Goal: Task Accomplishment & Management: Use online tool/utility

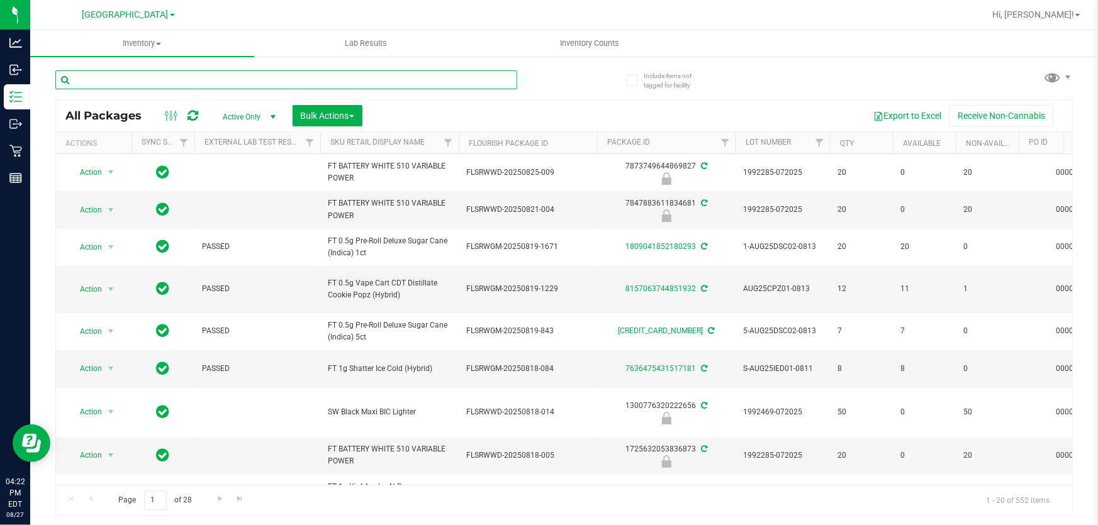
click at [195, 76] on input "text" at bounding box center [286, 79] width 462 height 19
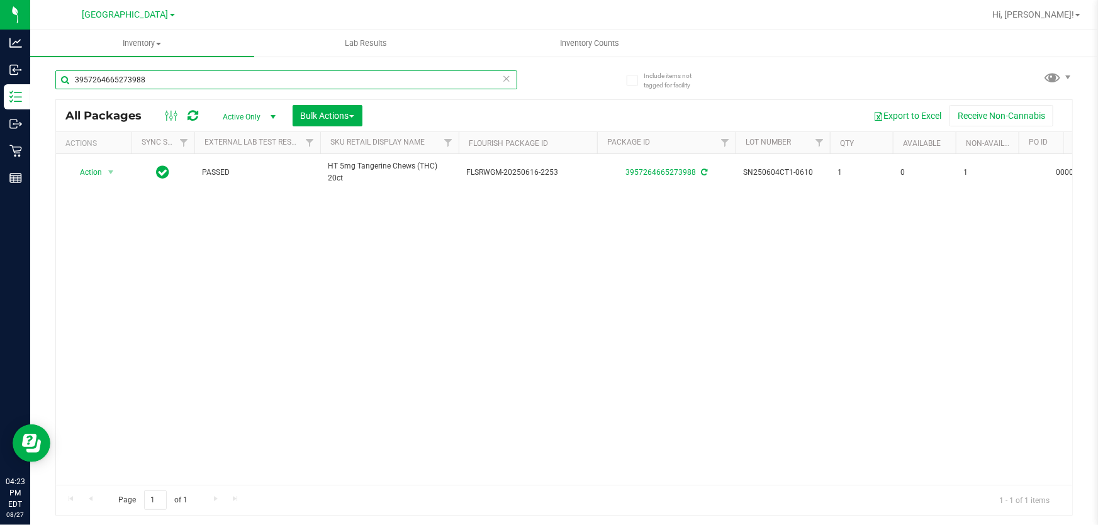
type input "3957264665273988"
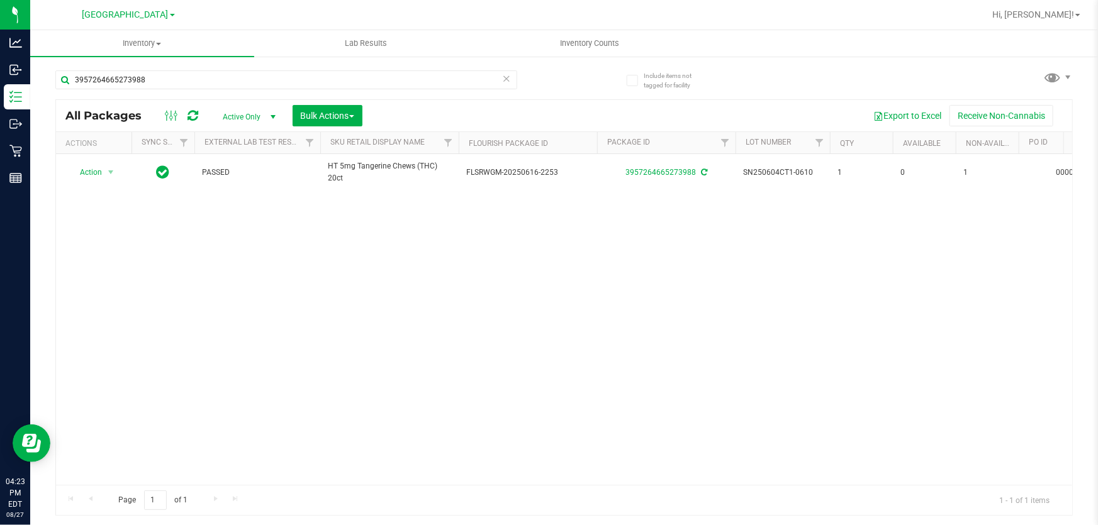
click at [503, 74] on icon at bounding box center [506, 77] width 9 height 15
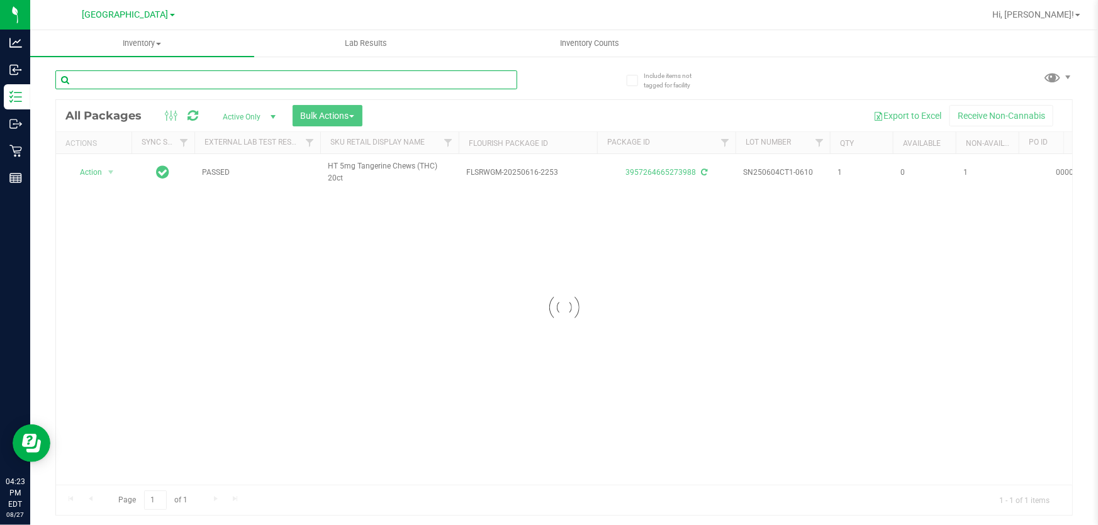
click at [341, 81] on input "text" at bounding box center [286, 79] width 462 height 19
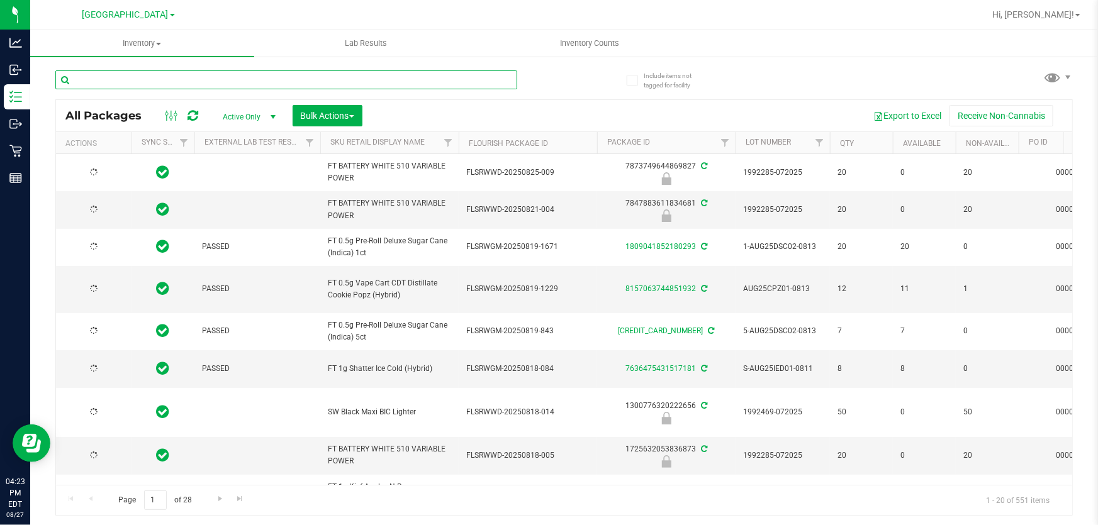
click at [341, 81] on input "text" at bounding box center [286, 79] width 462 height 19
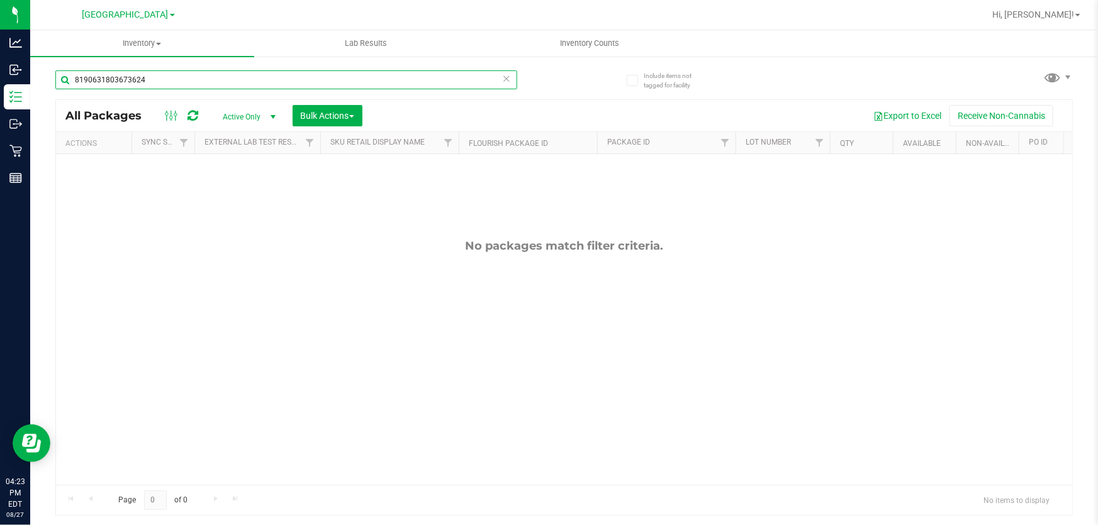
type input "8190631803673624"
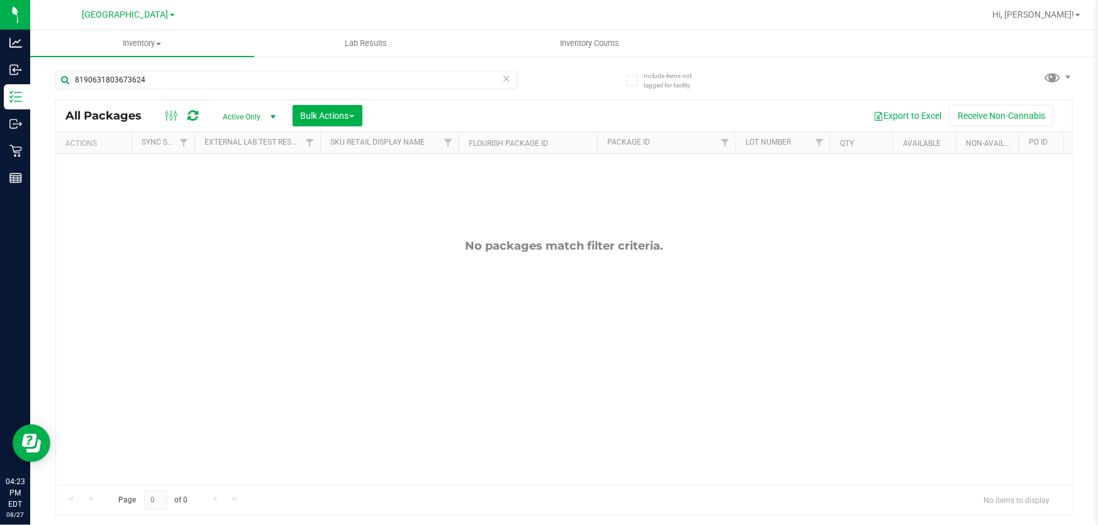
click at [508, 78] on icon at bounding box center [506, 77] width 9 height 15
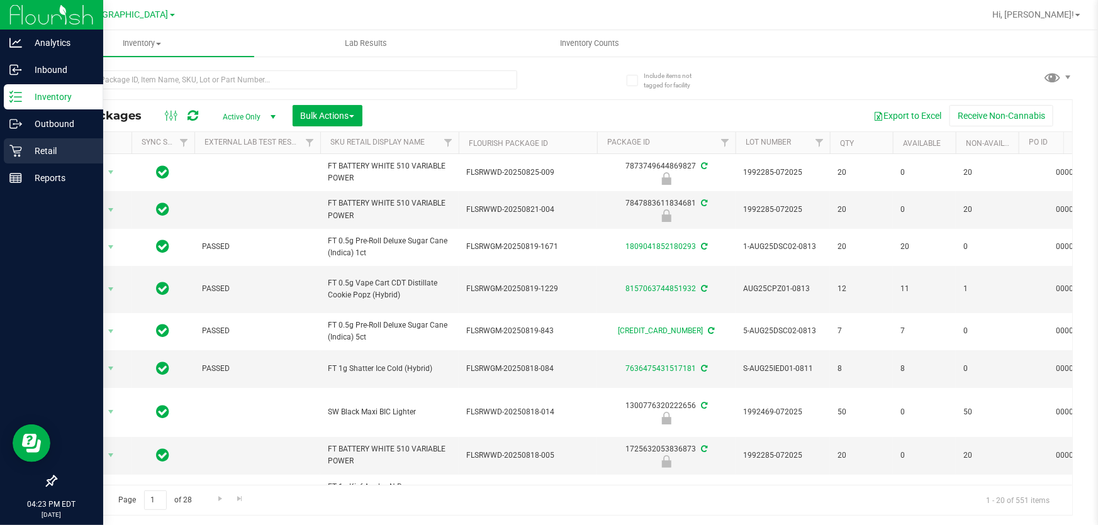
click at [18, 147] on icon at bounding box center [15, 151] width 12 height 12
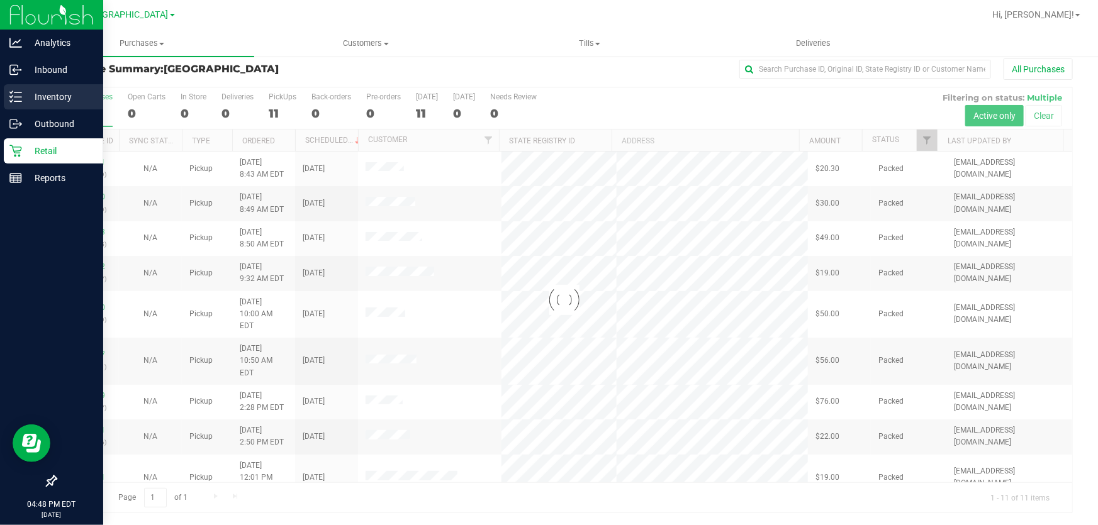
click at [35, 99] on p "Inventory" at bounding box center [60, 96] width 76 height 15
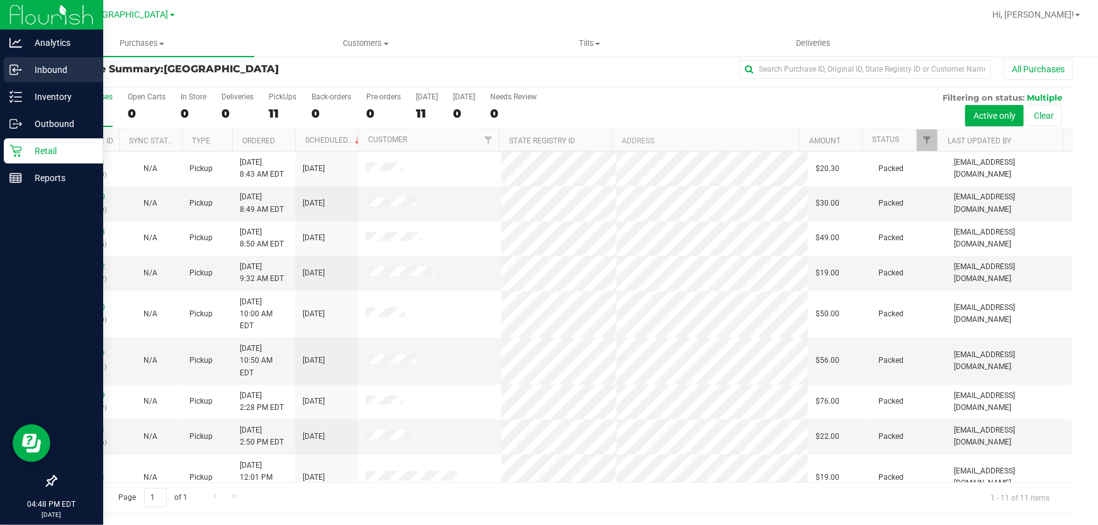
click at [47, 66] on p "Inbound" at bounding box center [60, 69] width 76 height 15
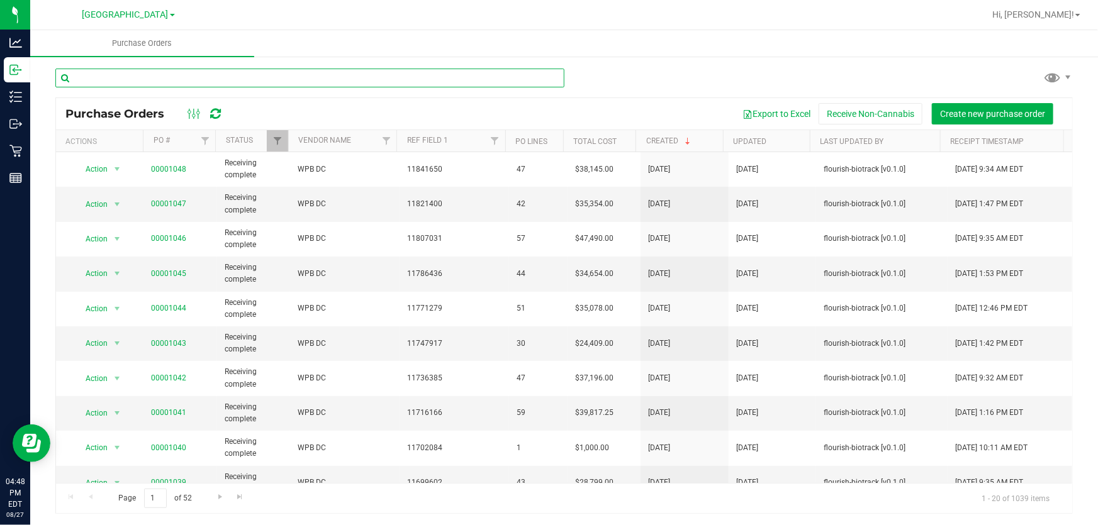
click at [249, 77] on input "text" at bounding box center [309, 78] width 509 height 19
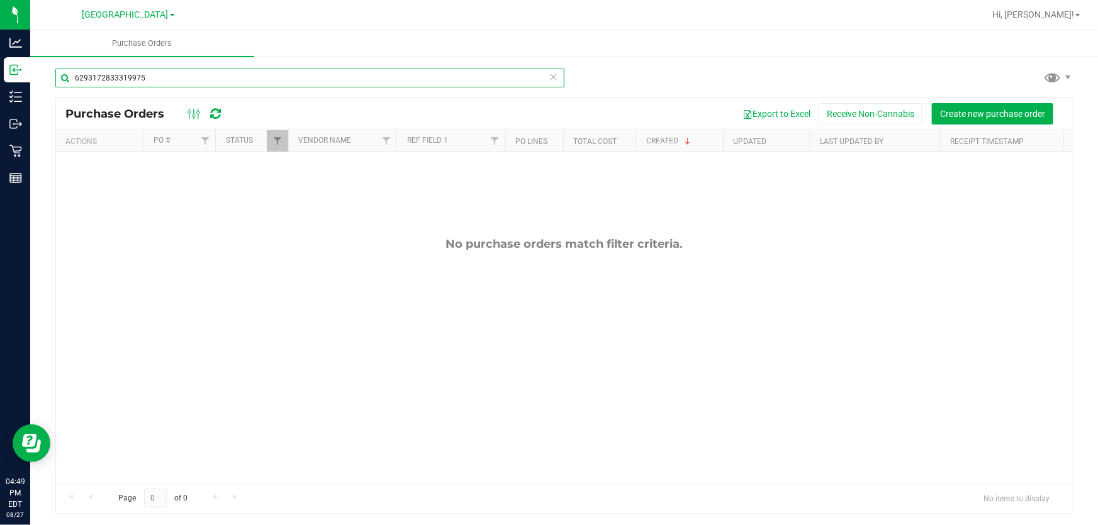
type input "6293172833319975"
click at [549, 70] on icon at bounding box center [553, 76] width 9 height 15
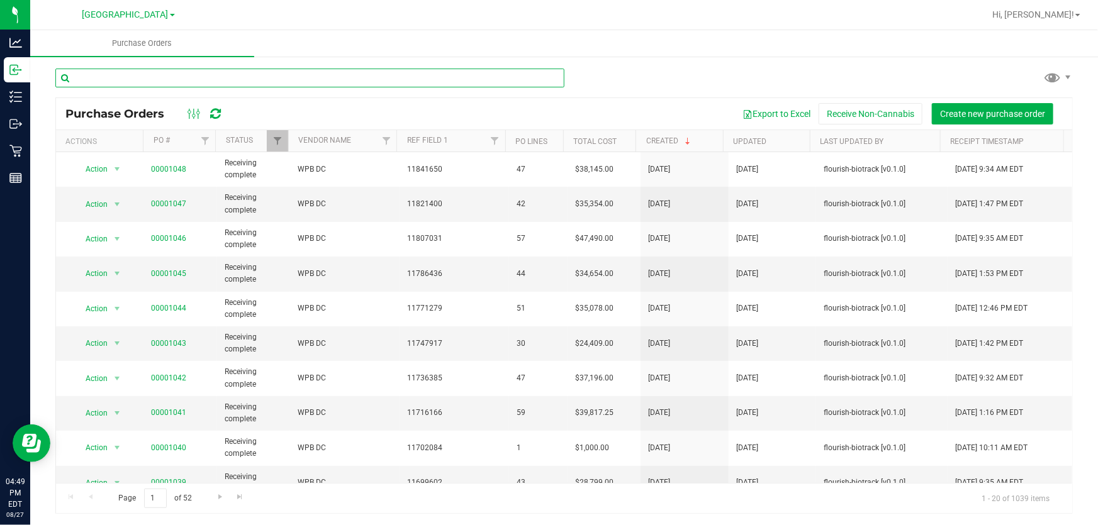
click at [474, 77] on input "text" at bounding box center [309, 78] width 509 height 19
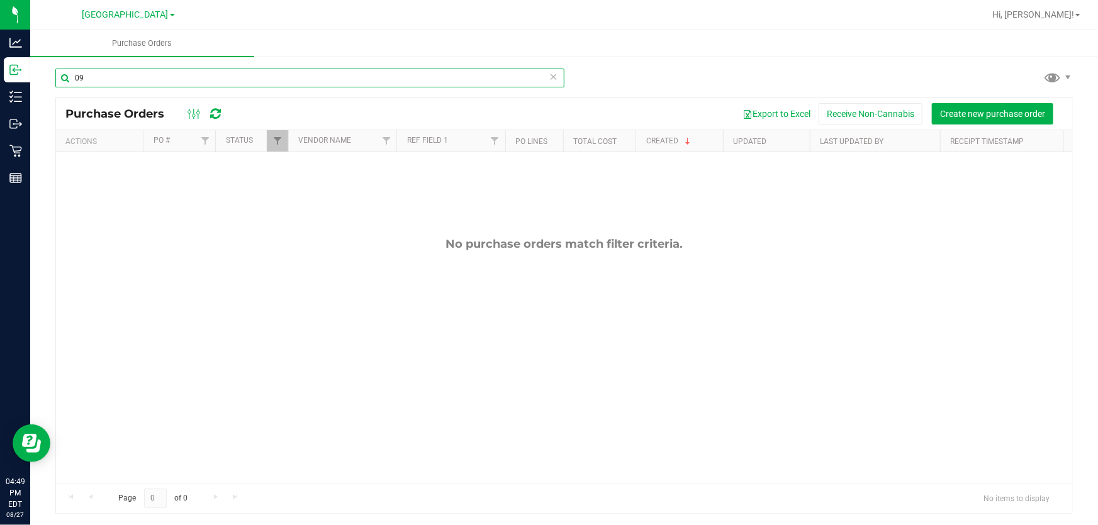
type input "0"
type input "TRUFFLE"
click at [549, 78] on icon at bounding box center [553, 76] width 9 height 15
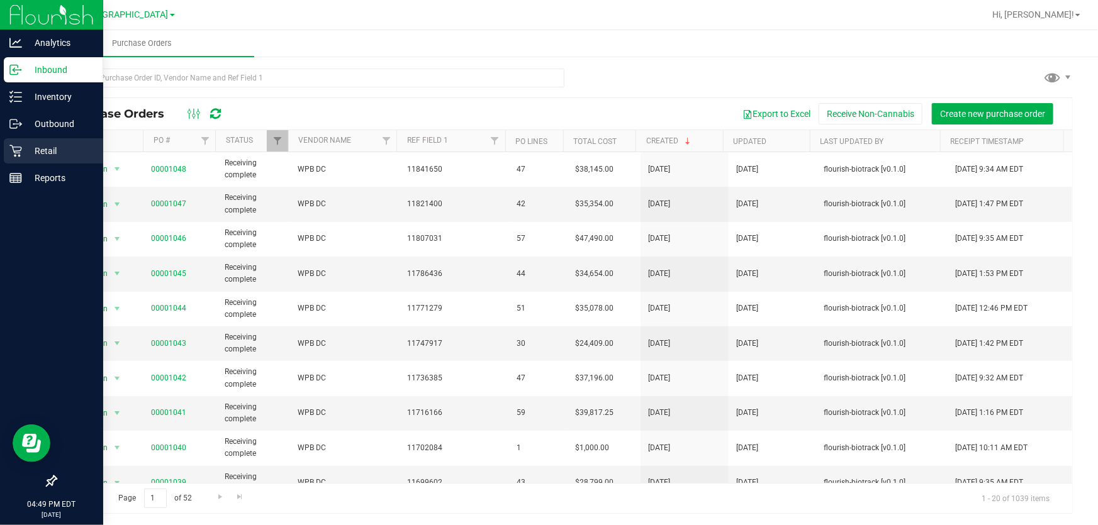
click at [19, 150] on icon at bounding box center [15, 151] width 13 height 13
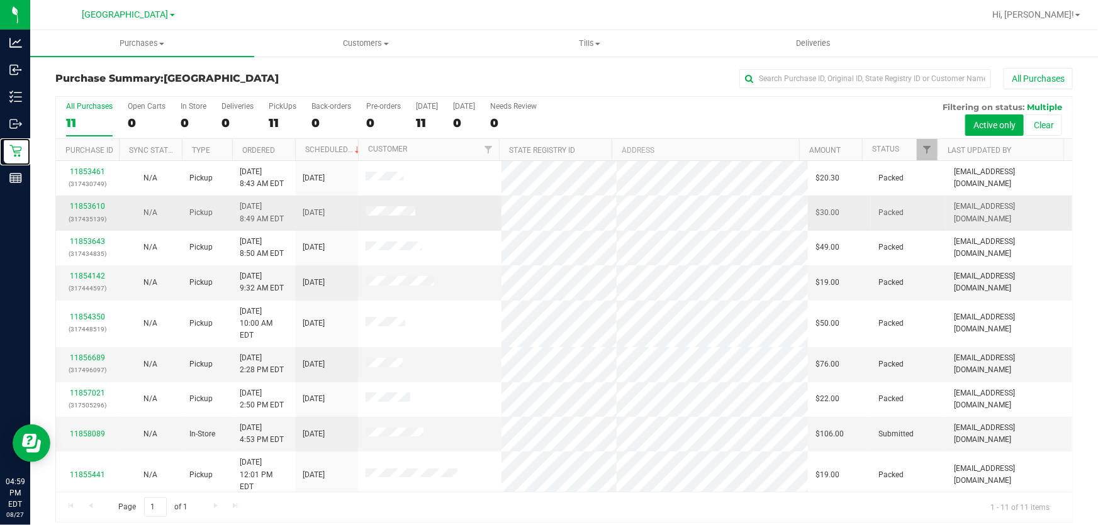
scroll to position [50, 0]
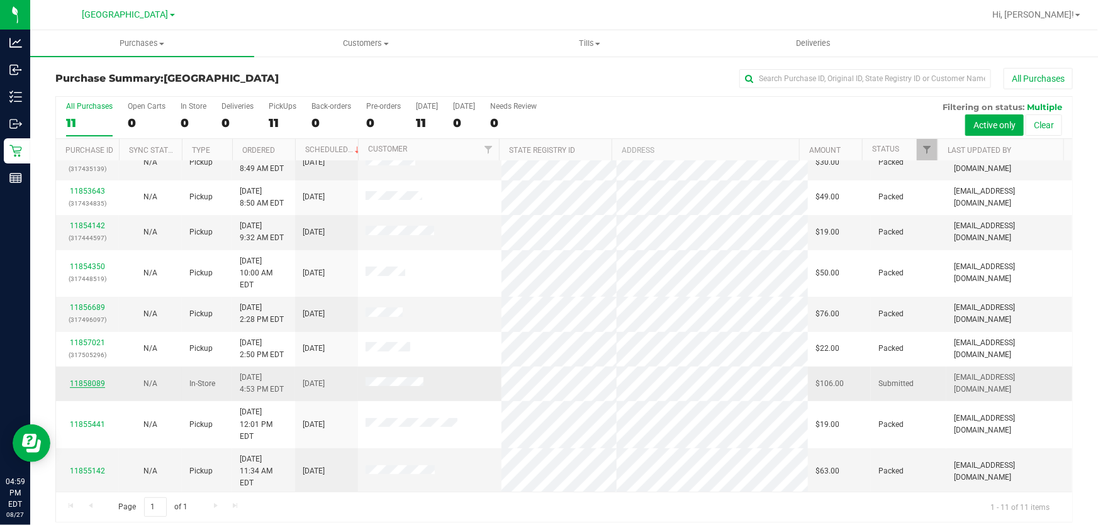
click at [91, 379] on link "11858089" at bounding box center [87, 383] width 35 height 9
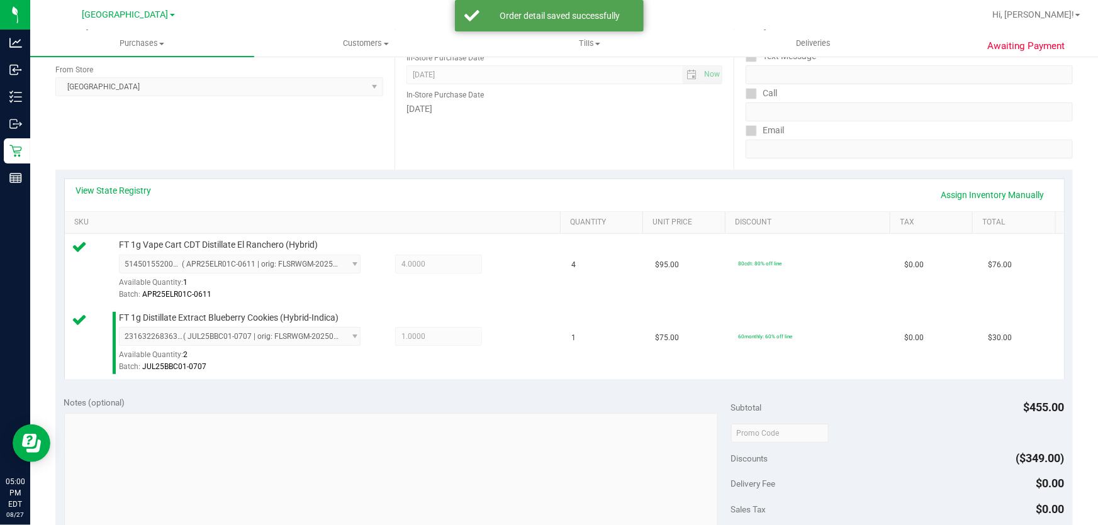
scroll to position [286, 0]
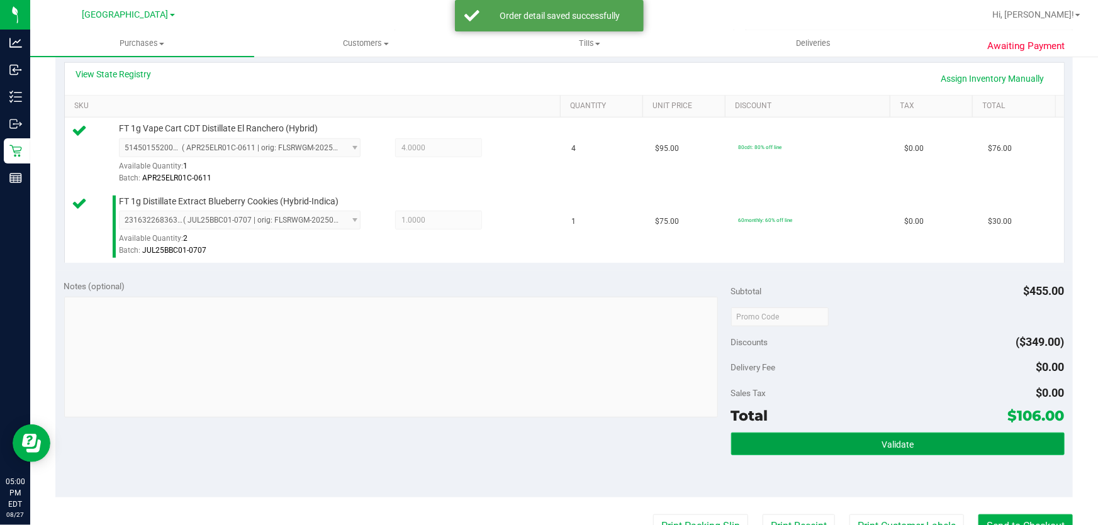
click at [844, 447] on button "Validate" at bounding box center [898, 444] width 334 height 23
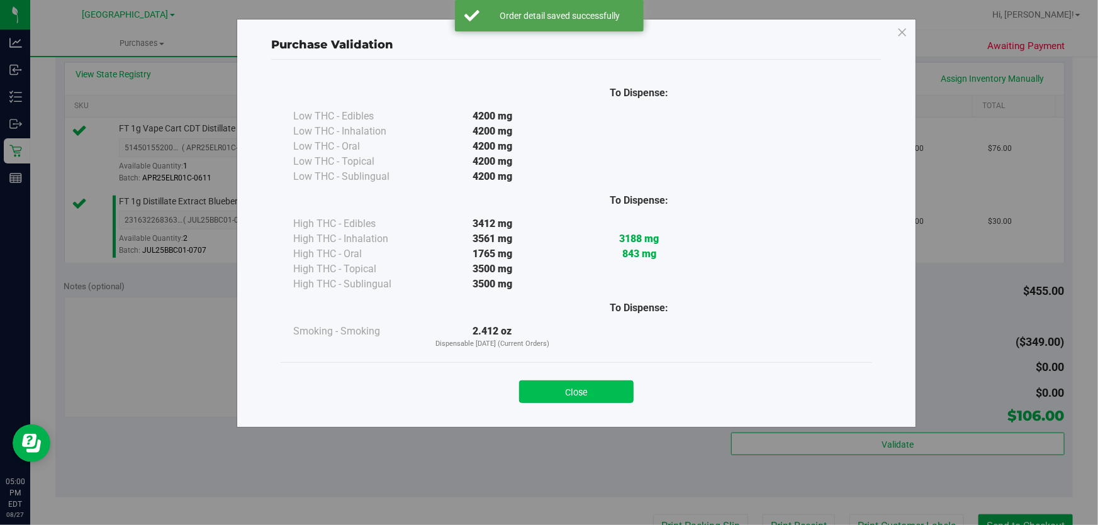
click at [553, 390] on button "Close" at bounding box center [576, 392] width 115 height 23
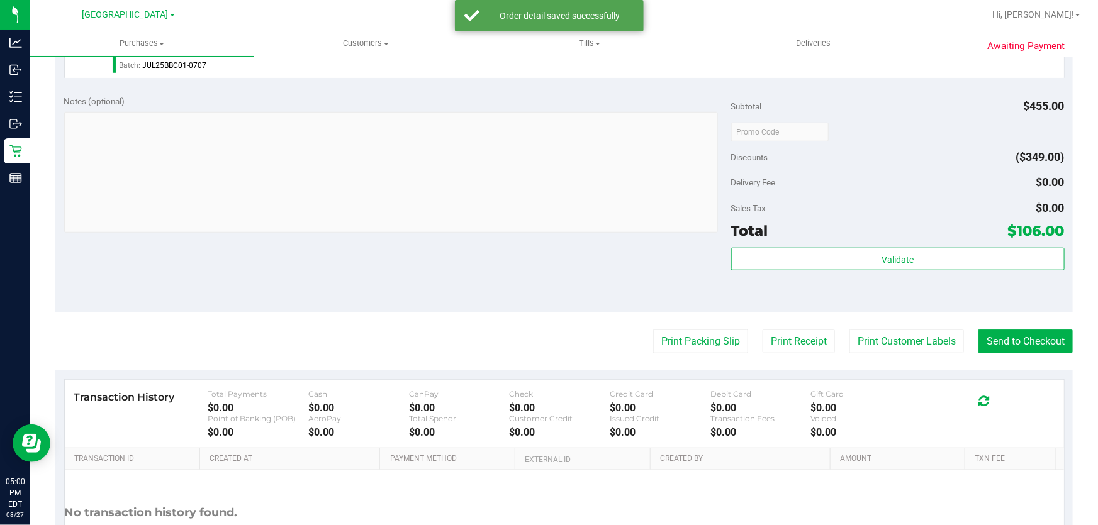
scroll to position [515, 0]
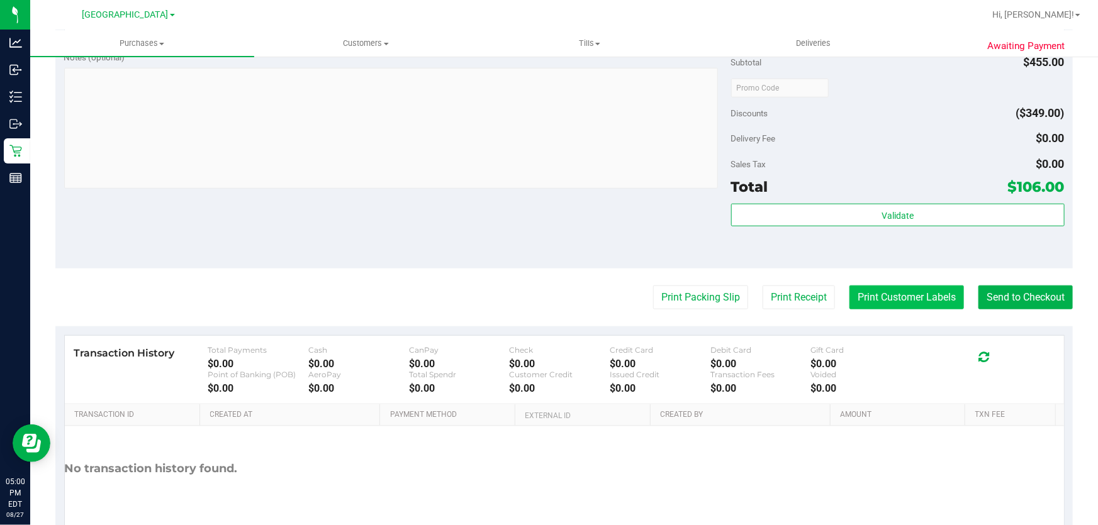
click at [896, 302] on button "Print Customer Labels" at bounding box center [907, 298] width 115 height 24
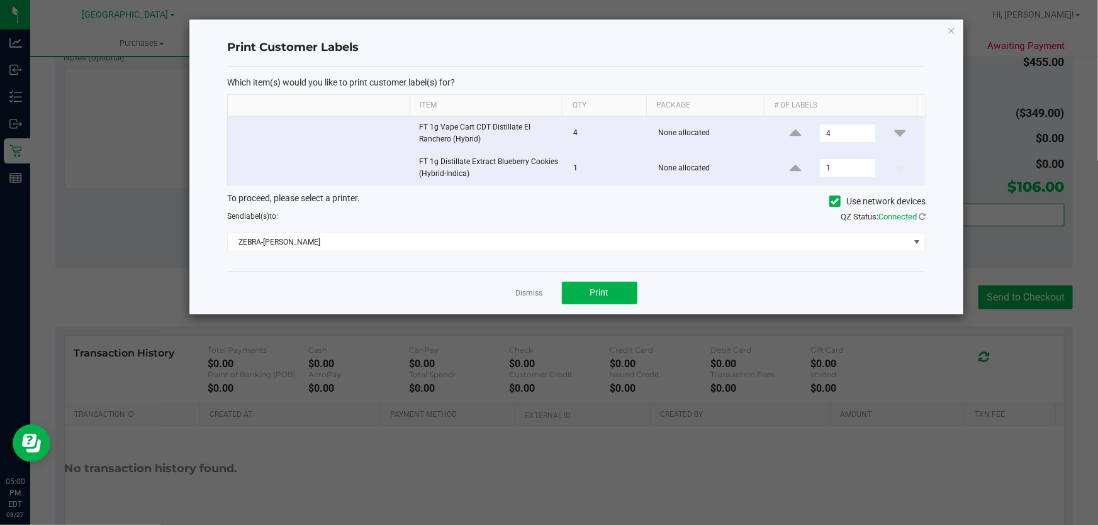
click at [572, 276] on div "Dismiss Print" at bounding box center [576, 292] width 699 height 43
click at [576, 293] on button "Print" at bounding box center [600, 293] width 76 height 23
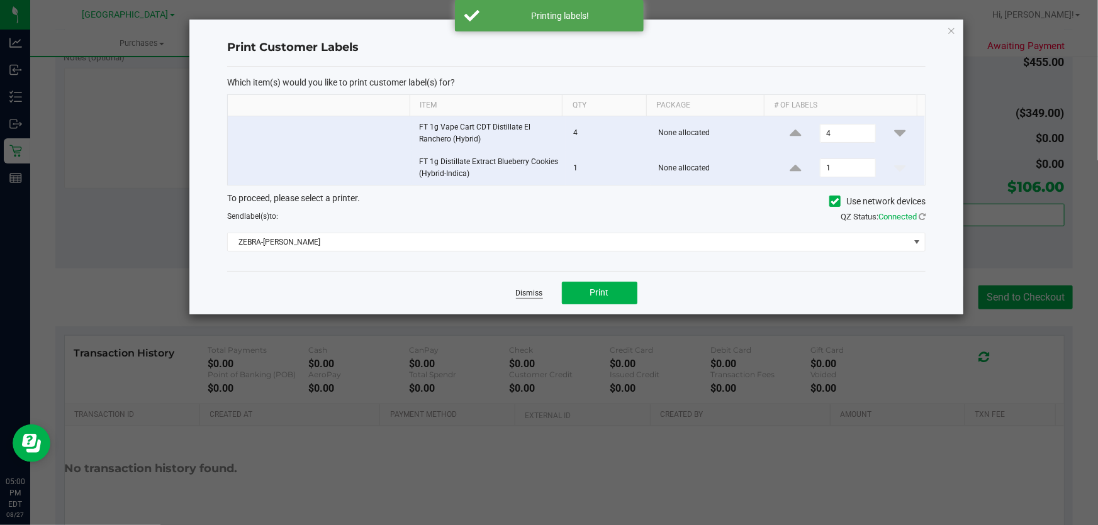
click at [519, 293] on link "Dismiss" at bounding box center [529, 293] width 27 height 11
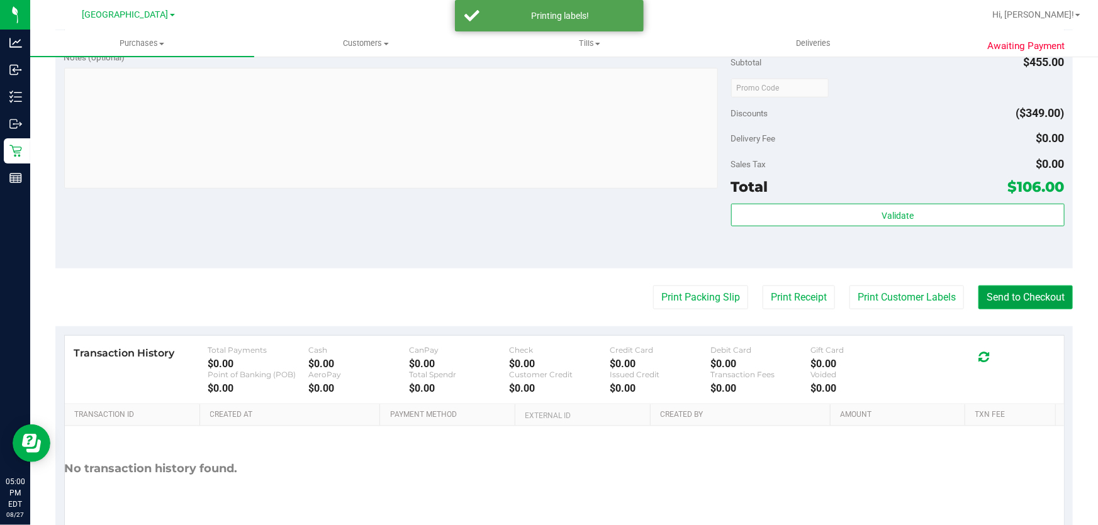
click at [1013, 298] on button "Send to Checkout" at bounding box center [1026, 298] width 94 height 24
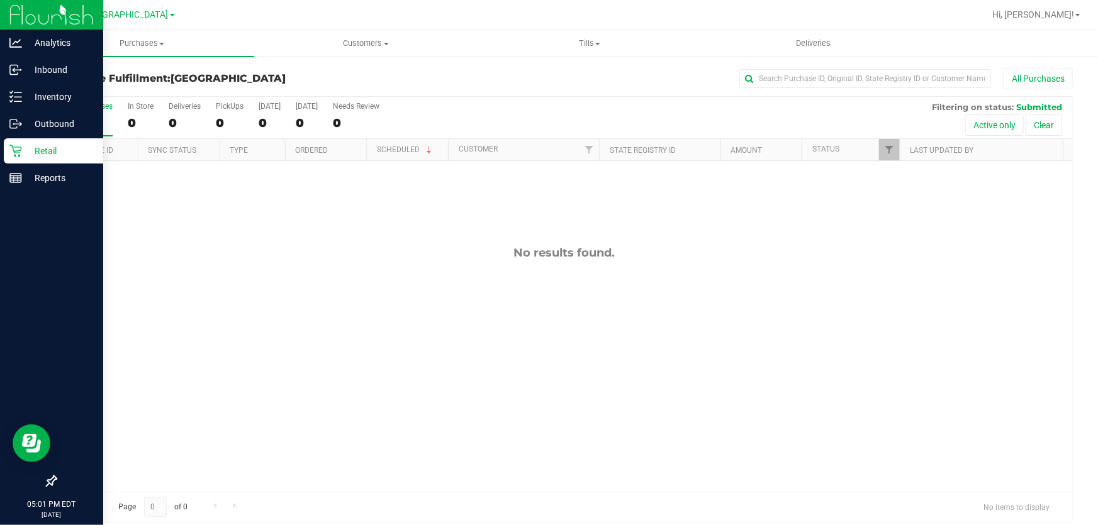
click at [25, 148] on p "Retail" at bounding box center [60, 150] width 76 height 15
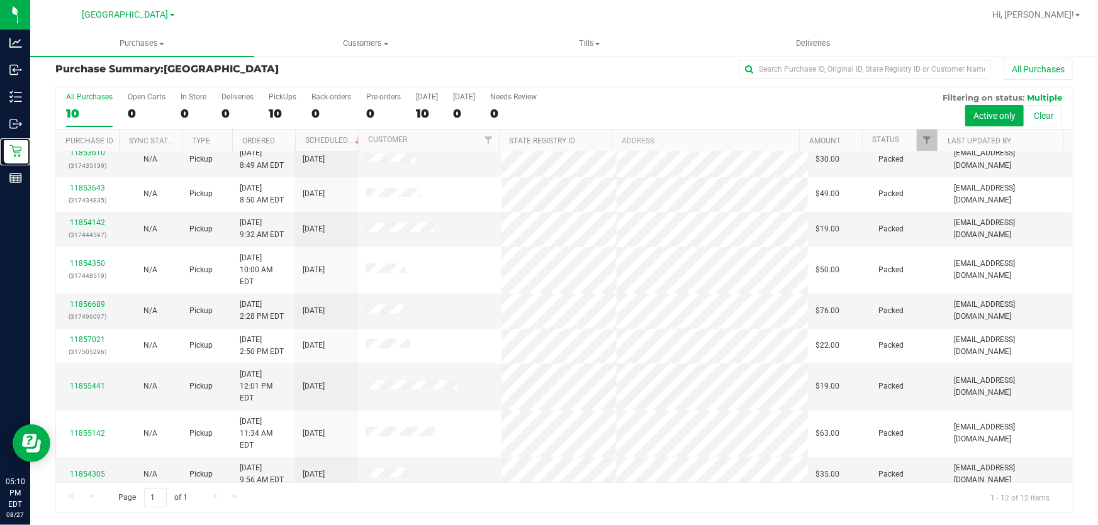
scroll to position [86, 0]
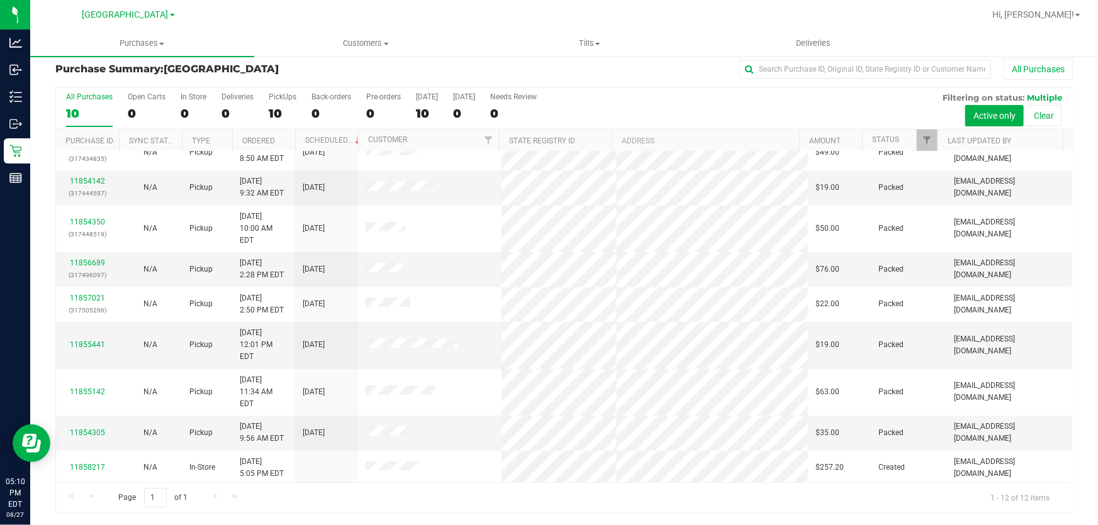
click at [95, 498] on link "11858221" at bounding box center [87, 502] width 35 height 9
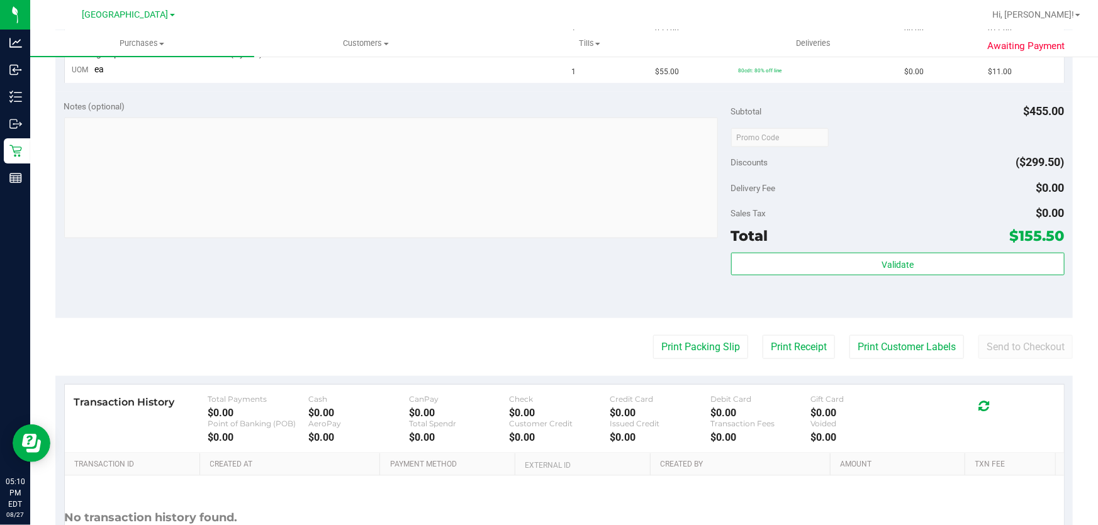
scroll to position [733, 0]
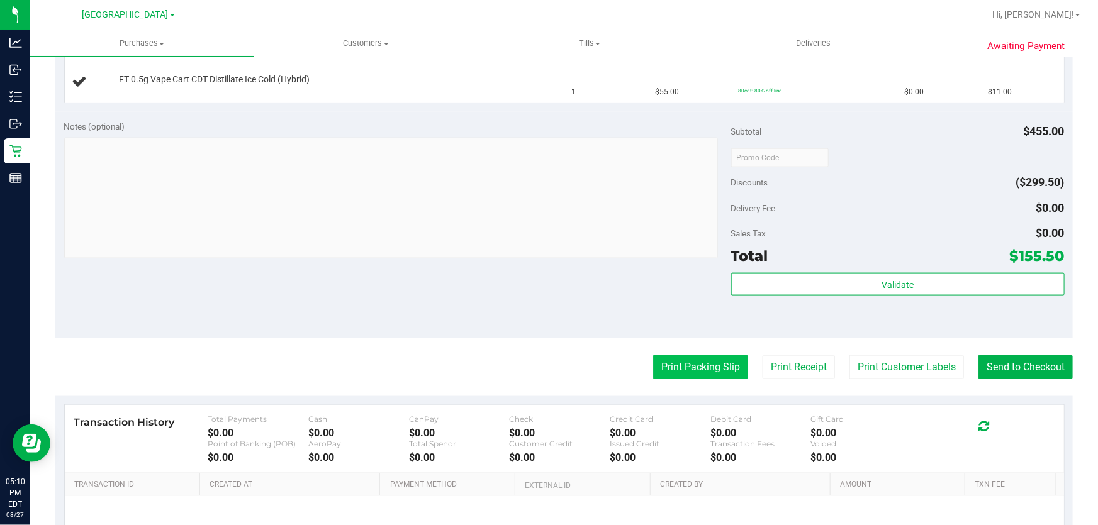
click at [716, 367] on button "Print Packing Slip" at bounding box center [700, 368] width 95 height 24
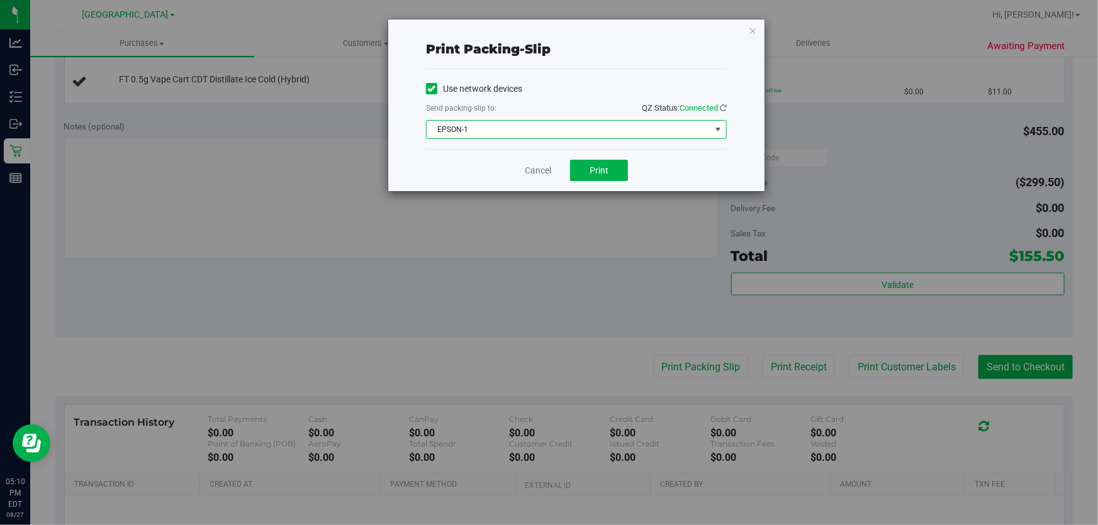
click at [602, 135] on span "EPSON-1" at bounding box center [569, 130] width 284 height 18
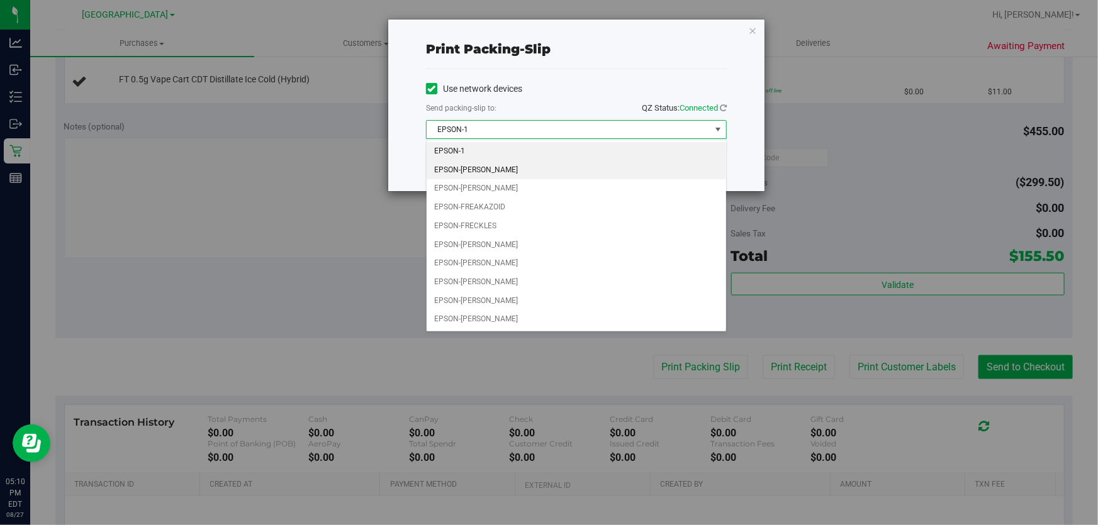
click at [509, 168] on li "EPSON-FRANKIE VALLI" at bounding box center [577, 170] width 300 height 19
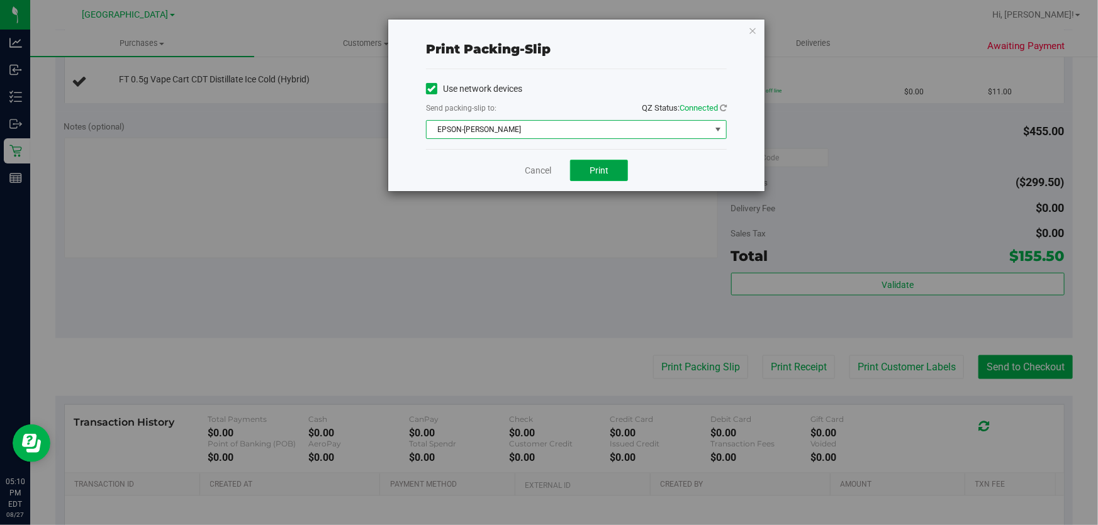
click at [593, 171] on span "Print" at bounding box center [599, 171] width 19 height 10
click at [534, 171] on link "Cancel" at bounding box center [538, 170] width 26 height 13
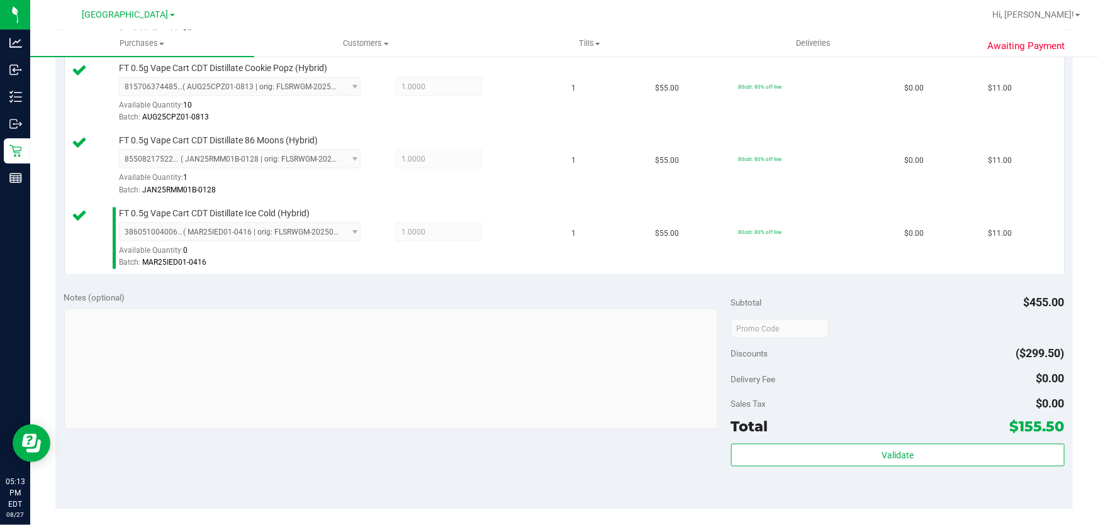
scroll to position [1019, 0]
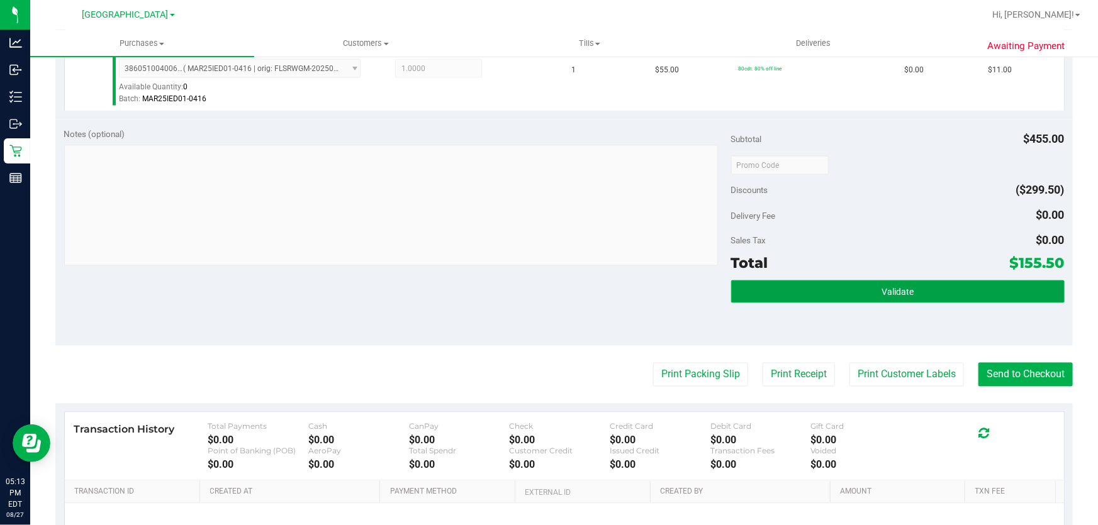
click at [794, 281] on button "Validate" at bounding box center [898, 292] width 334 height 23
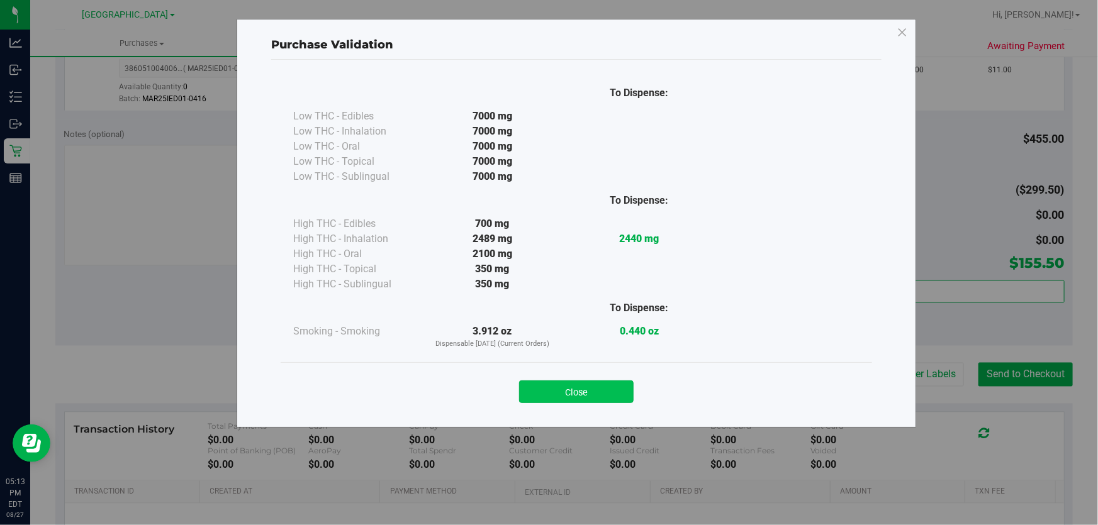
click at [587, 393] on button "Close" at bounding box center [576, 392] width 115 height 23
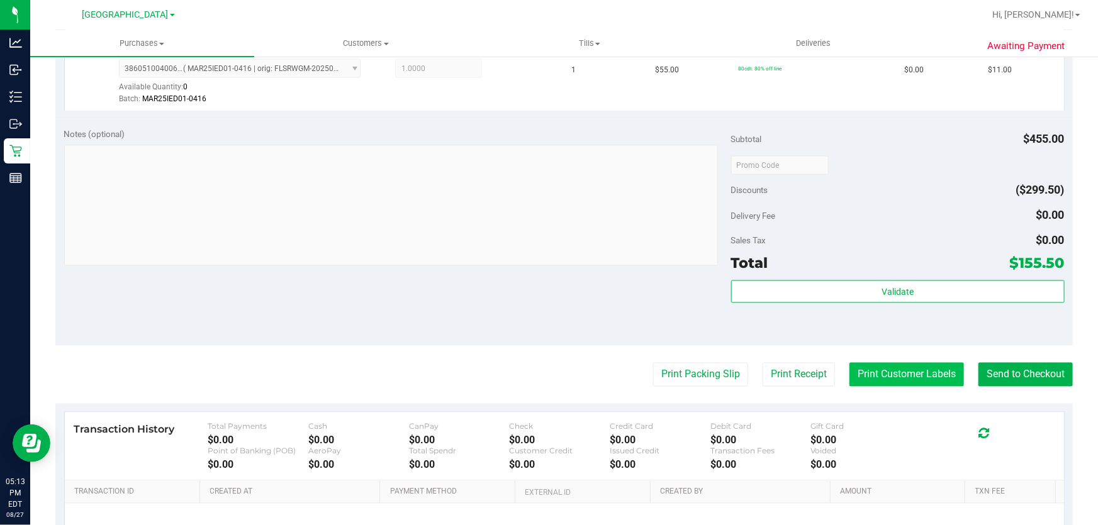
click at [882, 373] on button "Print Customer Labels" at bounding box center [907, 375] width 115 height 24
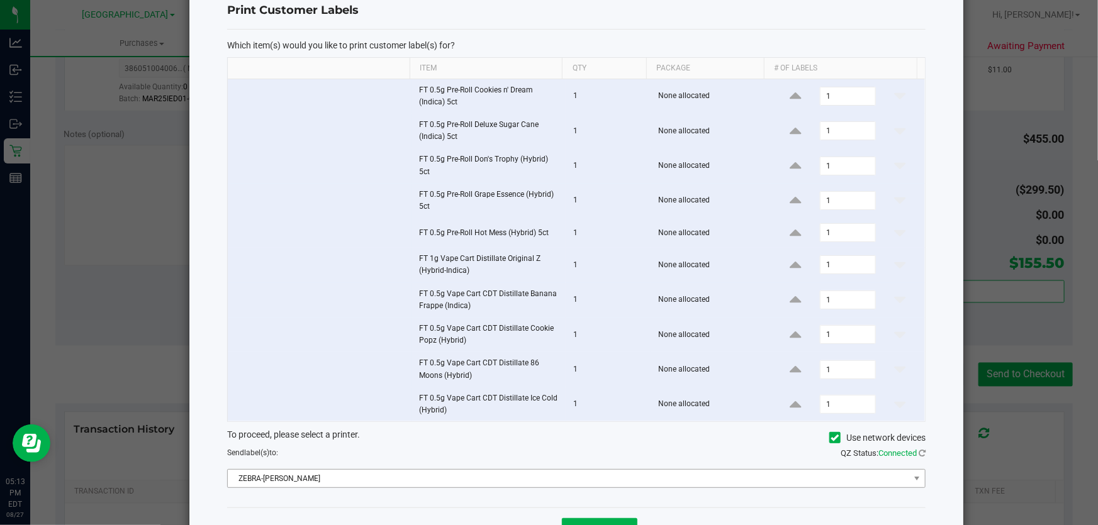
scroll to position [81, 0]
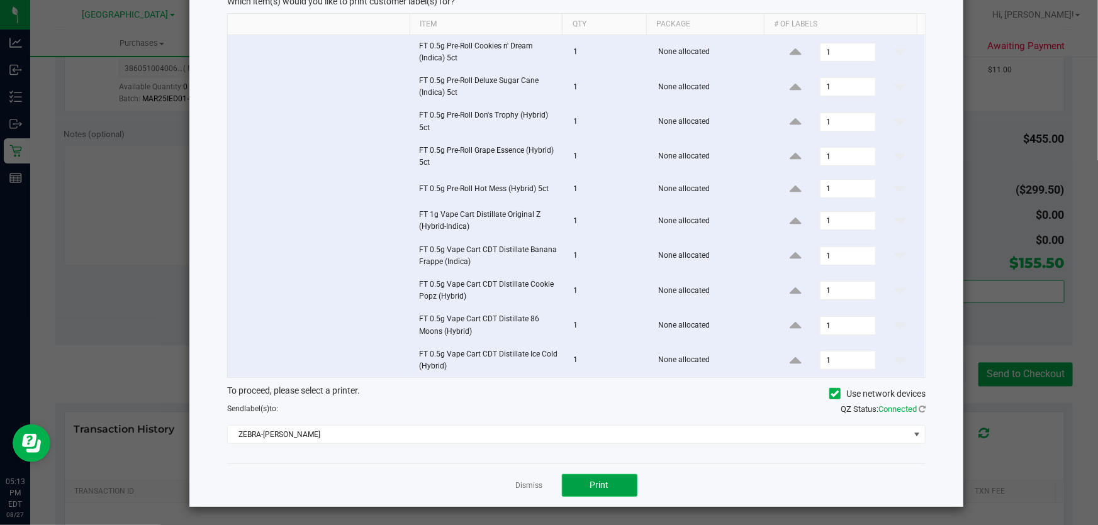
click at [579, 476] on button "Print" at bounding box center [600, 485] width 76 height 23
click at [519, 485] on link "Dismiss" at bounding box center [529, 486] width 27 height 11
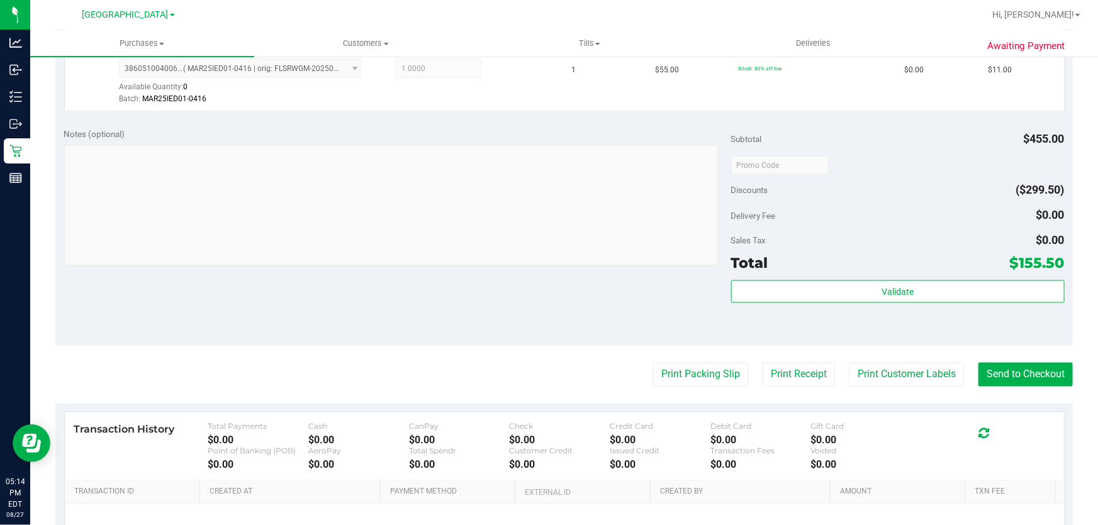
click at [1028, 368] on button "Send to Checkout" at bounding box center [1026, 375] width 94 height 24
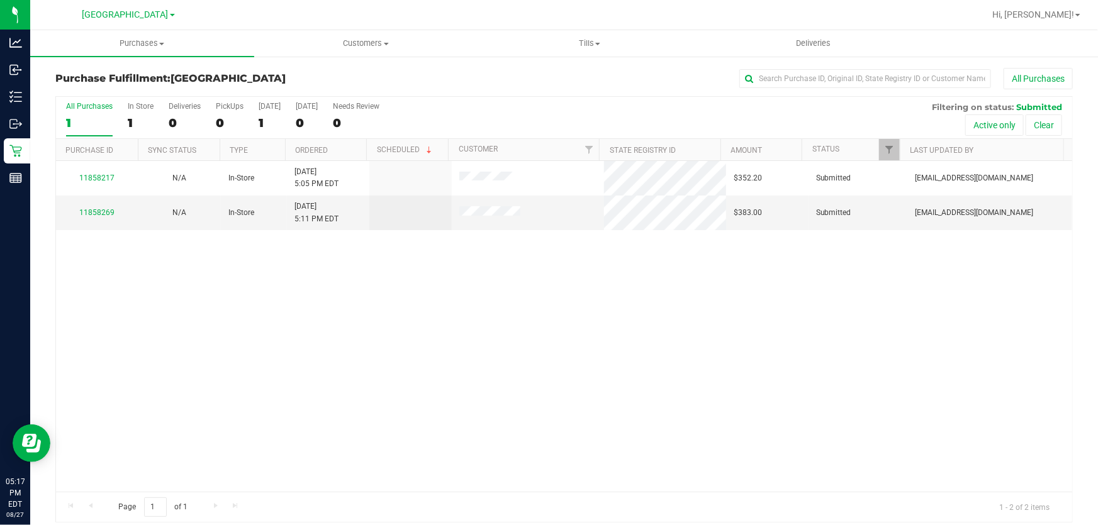
click at [260, 325] on div "11858217 N/A In-Store 8/27/2025 5:05 PM EDT $352.20 Submitted sscaggs@liveparal…" at bounding box center [564, 326] width 1016 height 331
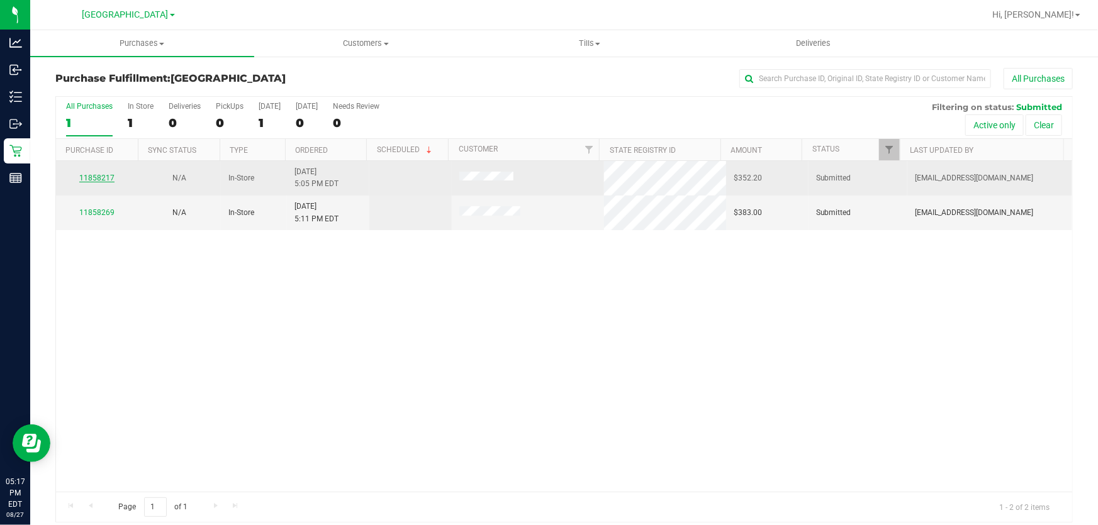
click at [94, 176] on link "11858217" at bounding box center [96, 178] width 35 height 9
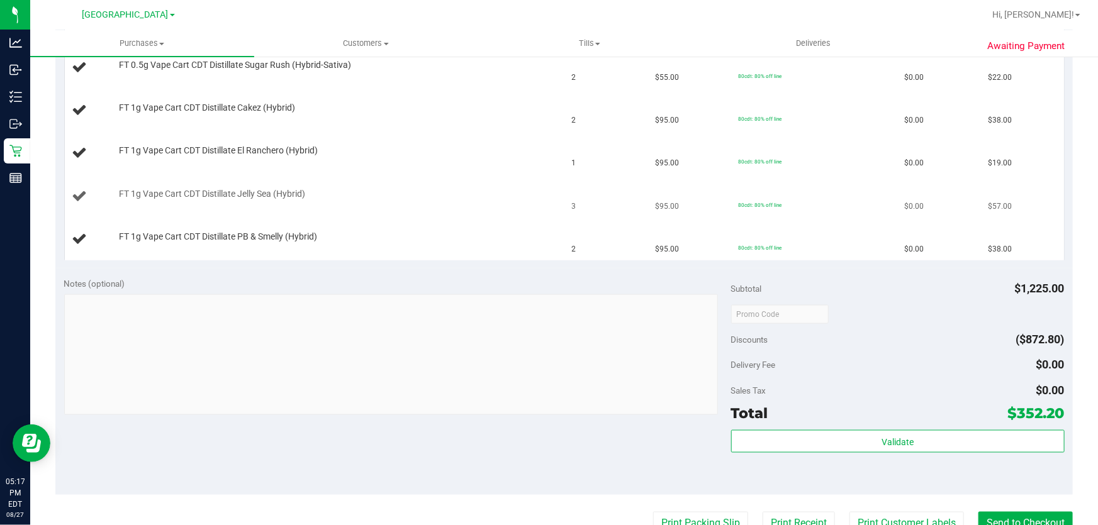
scroll to position [800, 0]
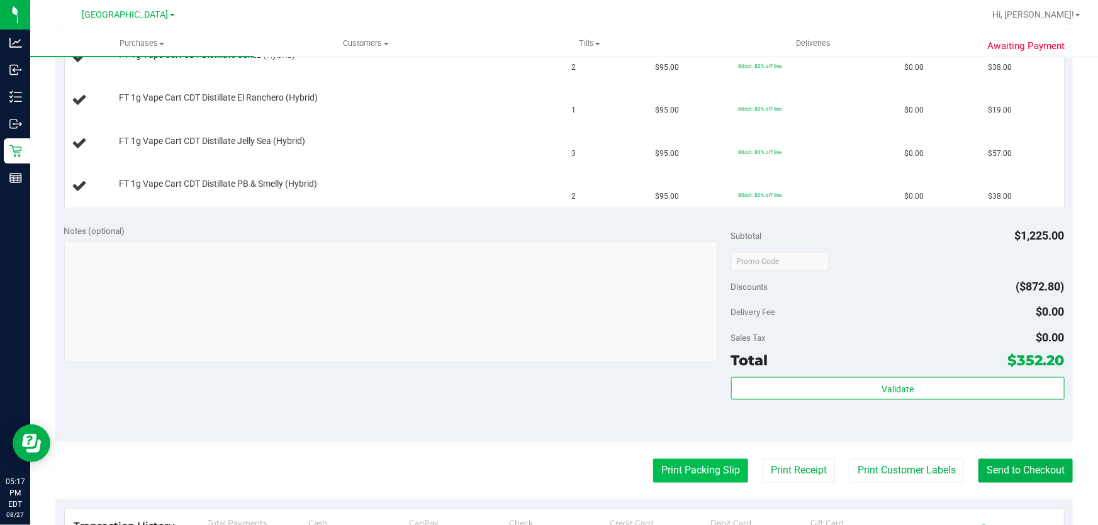
click at [661, 471] on button "Print Packing Slip" at bounding box center [700, 471] width 95 height 24
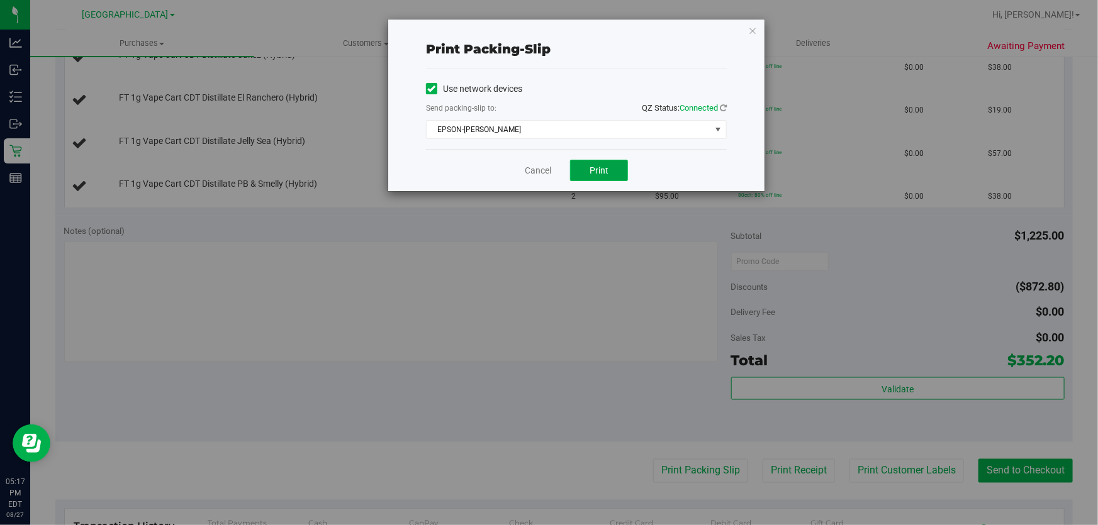
click at [598, 174] on span "Print" at bounding box center [599, 171] width 19 height 10
click at [541, 172] on link "Cancel" at bounding box center [538, 170] width 26 height 13
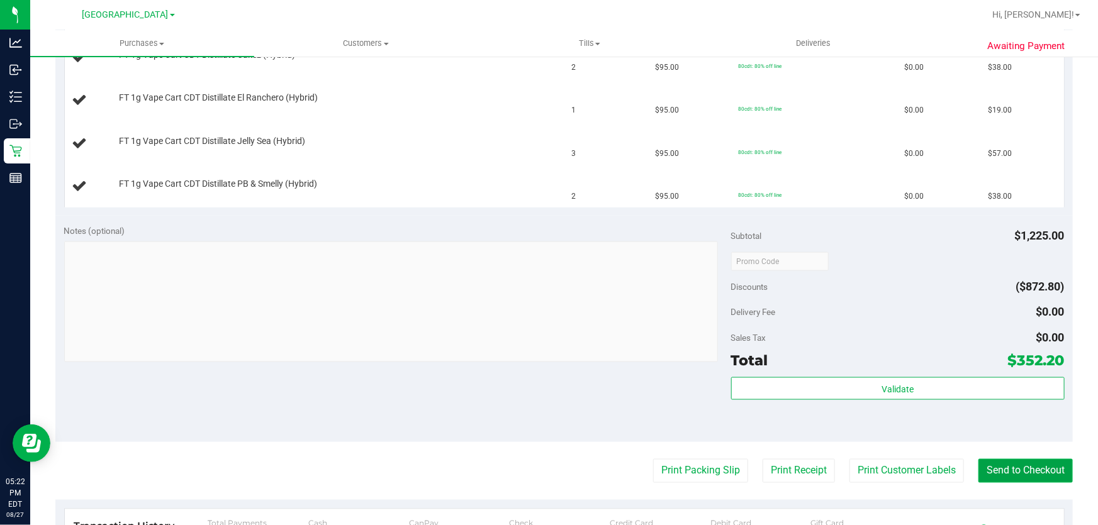
click at [1035, 473] on button "Send to Checkout" at bounding box center [1026, 471] width 94 height 24
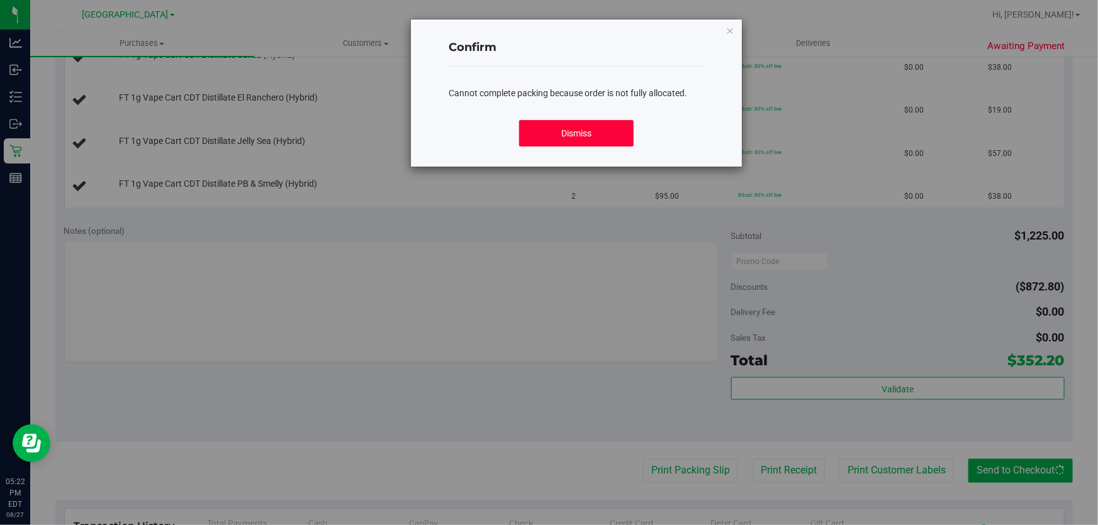
drag, startPoint x: 542, startPoint y: 134, endPoint x: 597, endPoint y: 301, distance: 176.1
click at [544, 134] on button "Dismiss" at bounding box center [576, 133] width 115 height 26
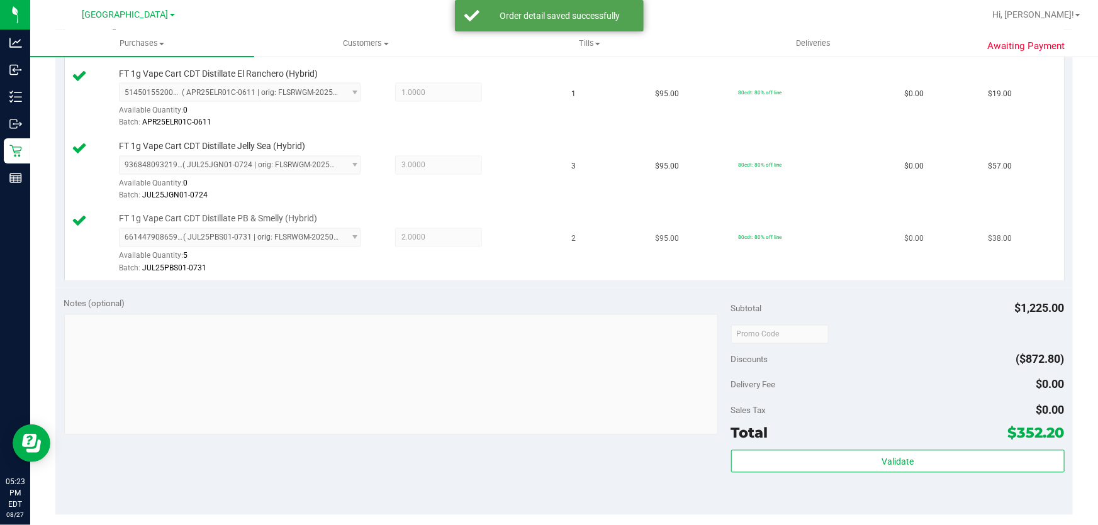
scroll to position [1201, 0]
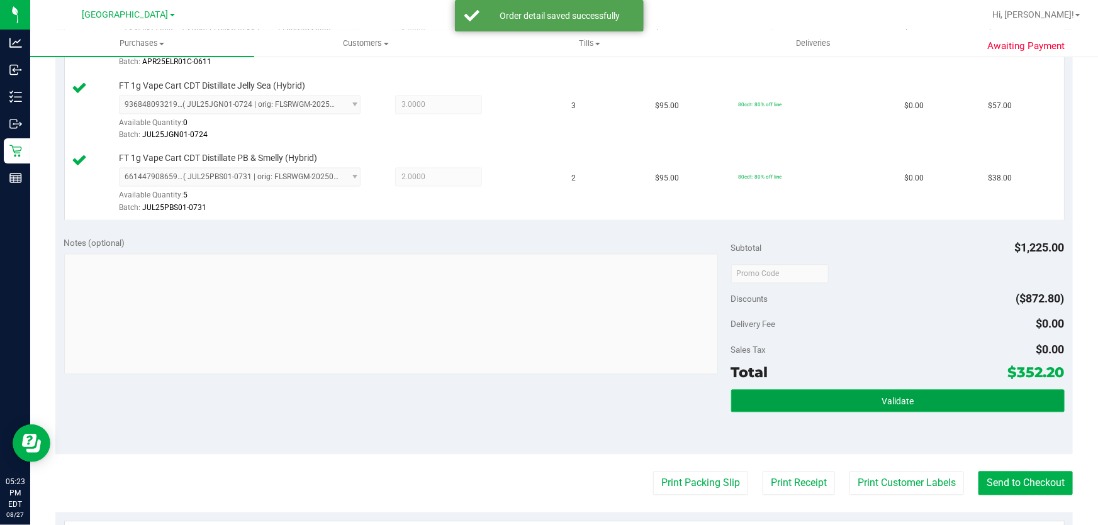
click at [861, 405] on button "Validate" at bounding box center [898, 401] width 334 height 23
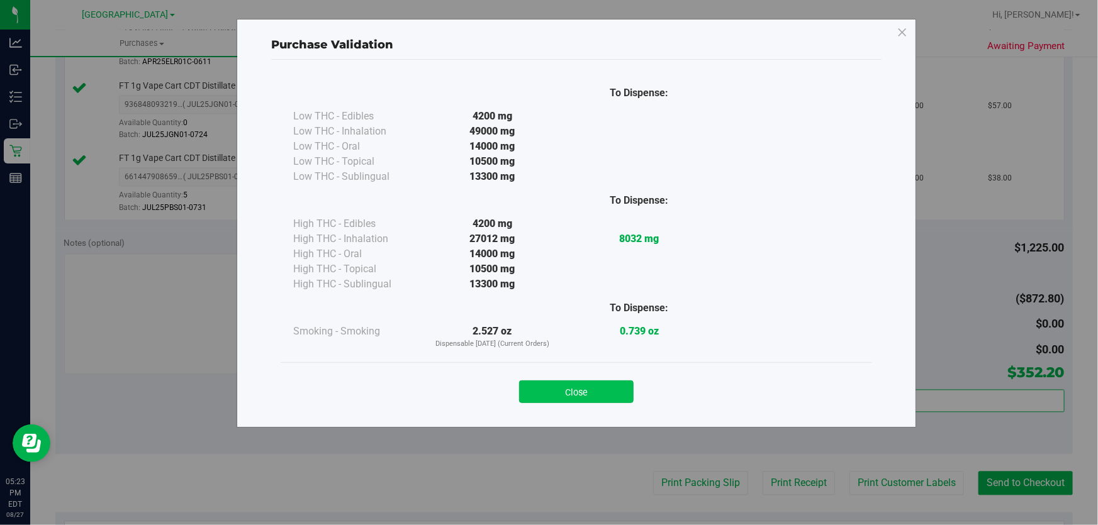
click at [593, 386] on button "Close" at bounding box center [576, 392] width 115 height 23
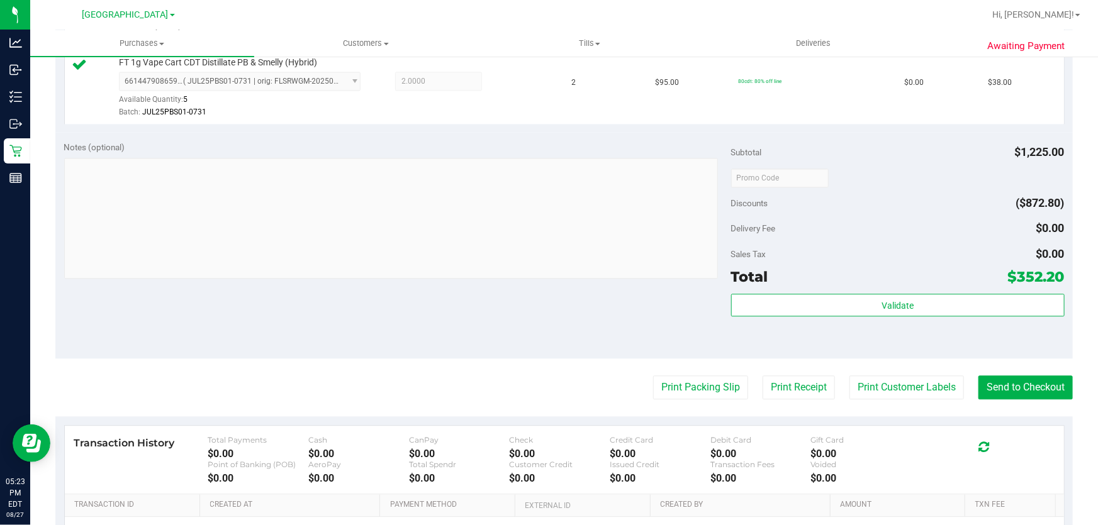
scroll to position [1373, 0]
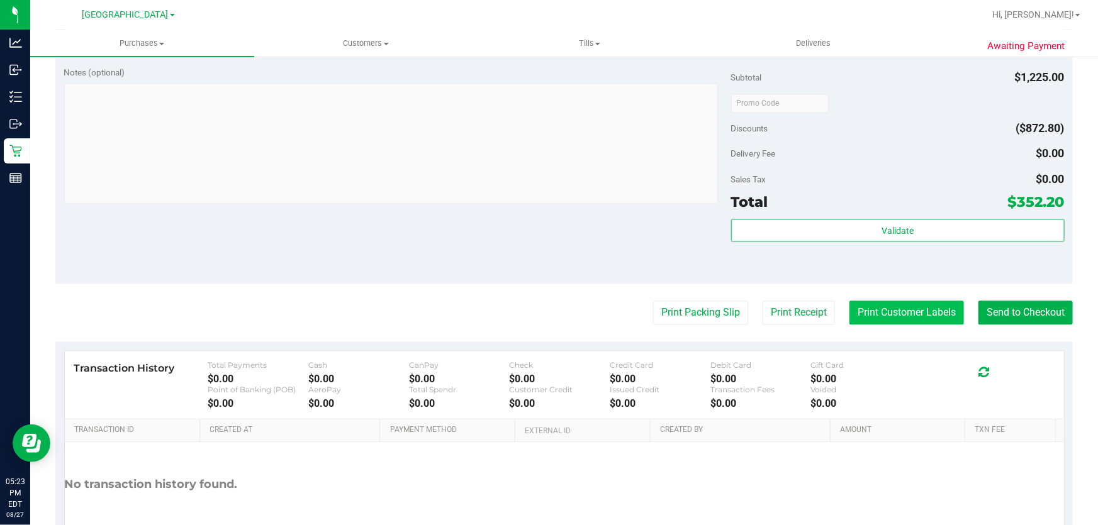
click at [855, 314] on button "Print Customer Labels" at bounding box center [907, 313] width 115 height 24
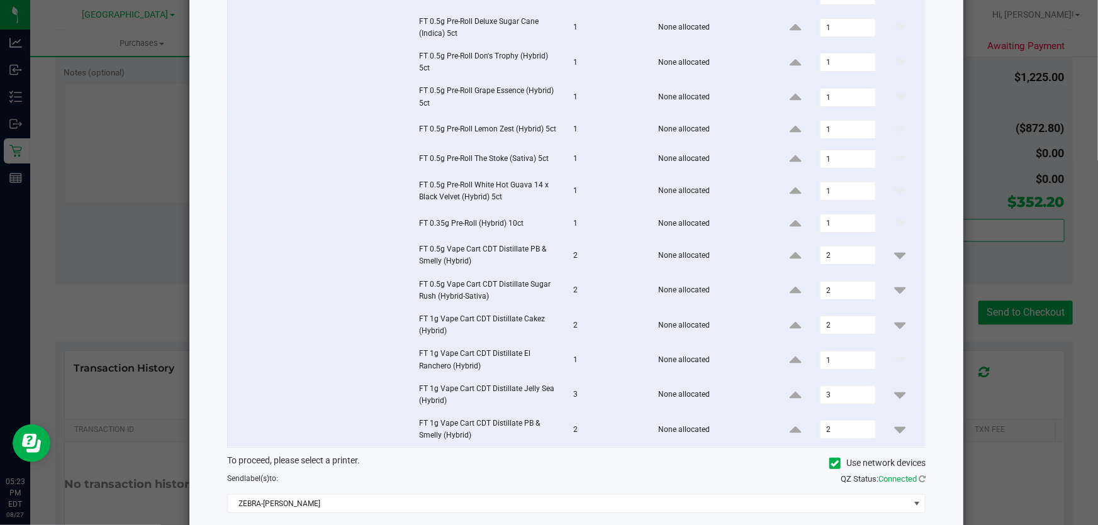
scroll to position [204, 0]
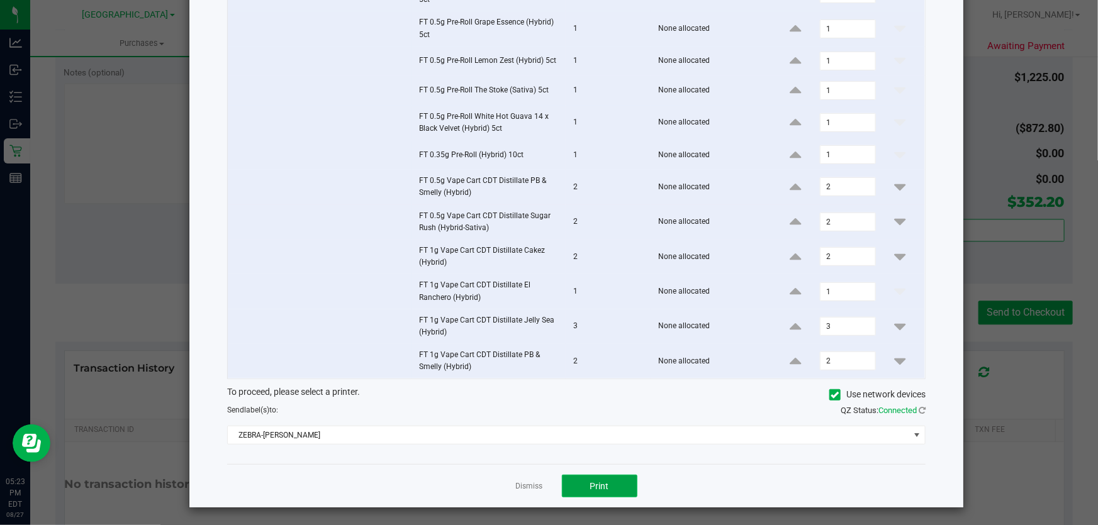
click at [618, 481] on button "Print" at bounding box center [600, 486] width 76 height 23
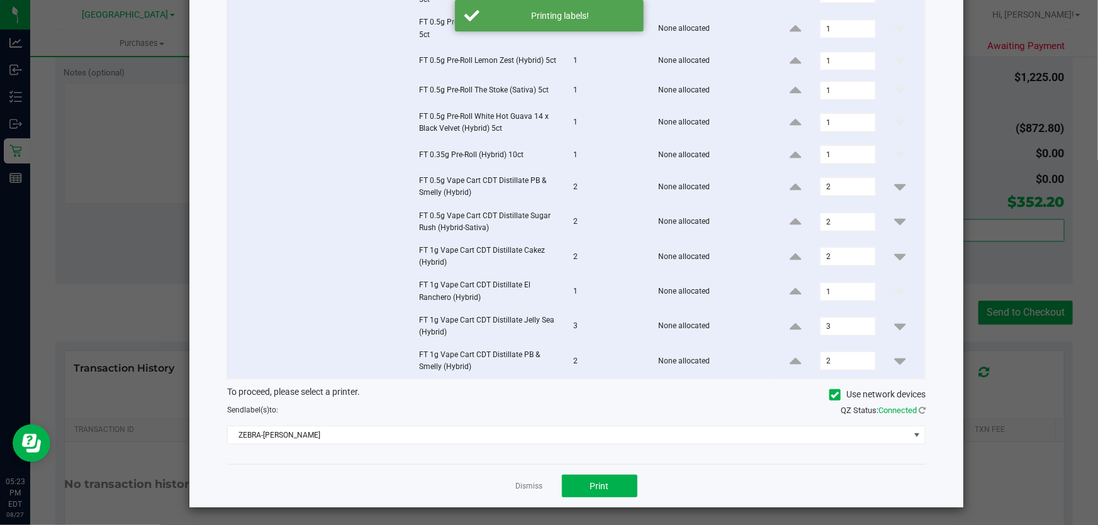
click at [539, 483] on div "Dismiss Print" at bounding box center [576, 485] width 699 height 43
click at [536, 483] on link "Dismiss" at bounding box center [529, 486] width 27 height 11
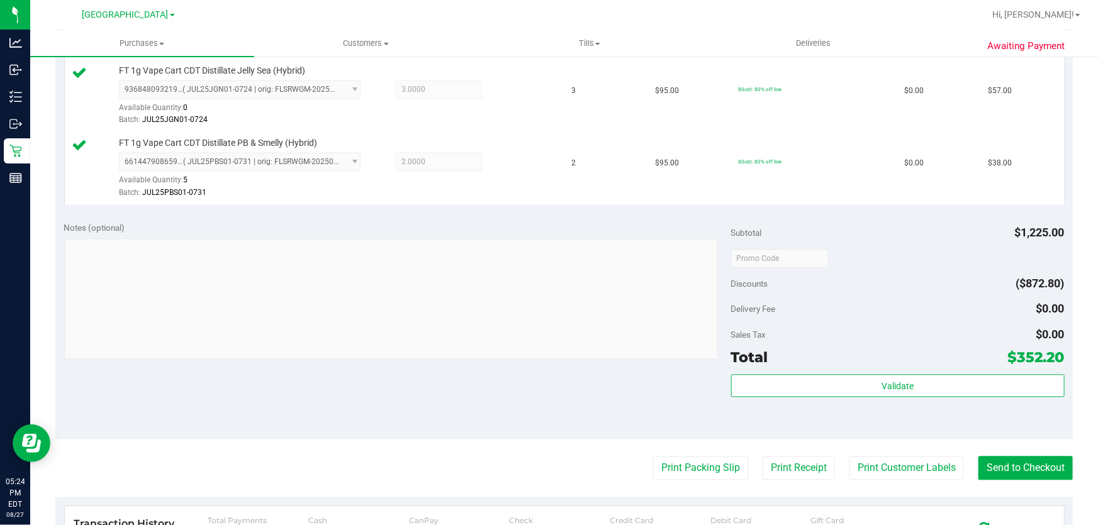
scroll to position [1446, 0]
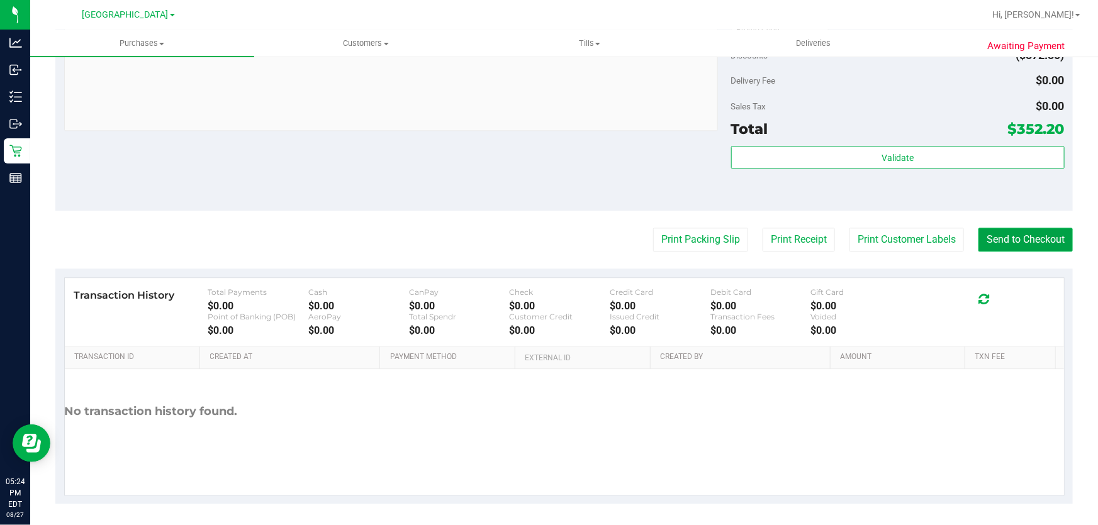
click at [1012, 239] on button "Send to Checkout" at bounding box center [1026, 240] width 94 height 24
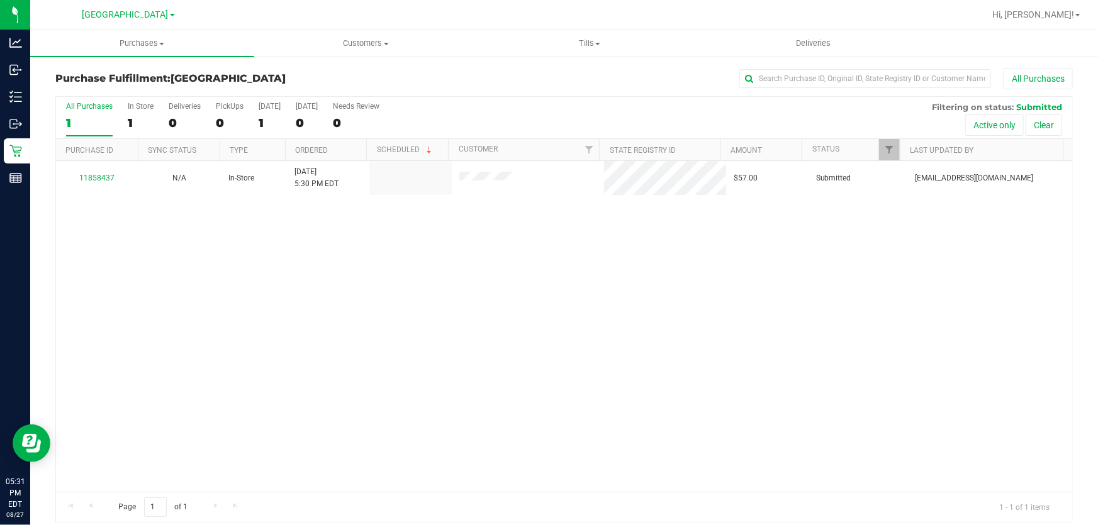
click at [388, 319] on div "11858437 N/A In-Store 8/27/2025 5:30 PM EDT $57.00 Submitted jlevine@liveparall…" at bounding box center [564, 326] width 1016 height 331
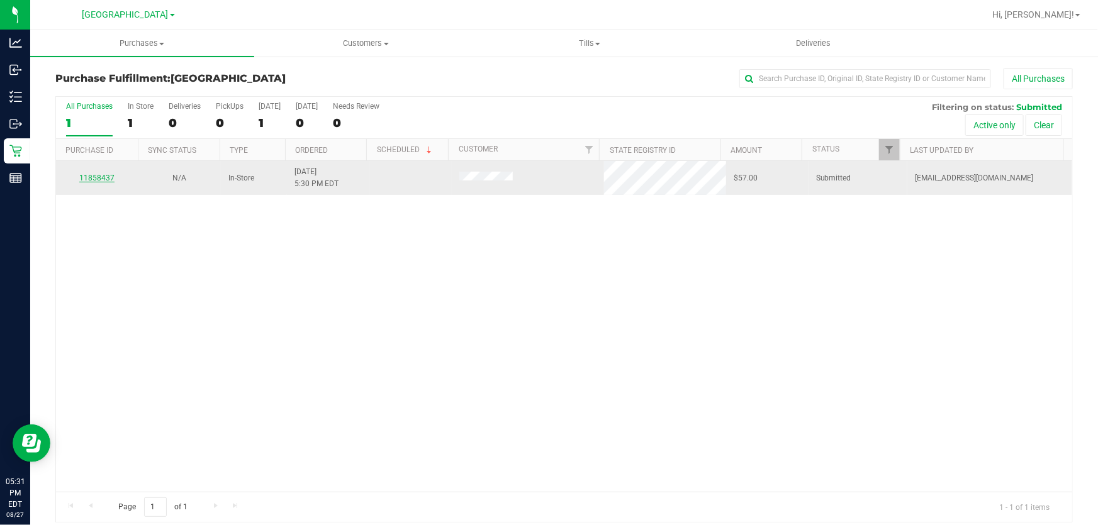
click at [91, 179] on link "11858437" at bounding box center [96, 178] width 35 height 9
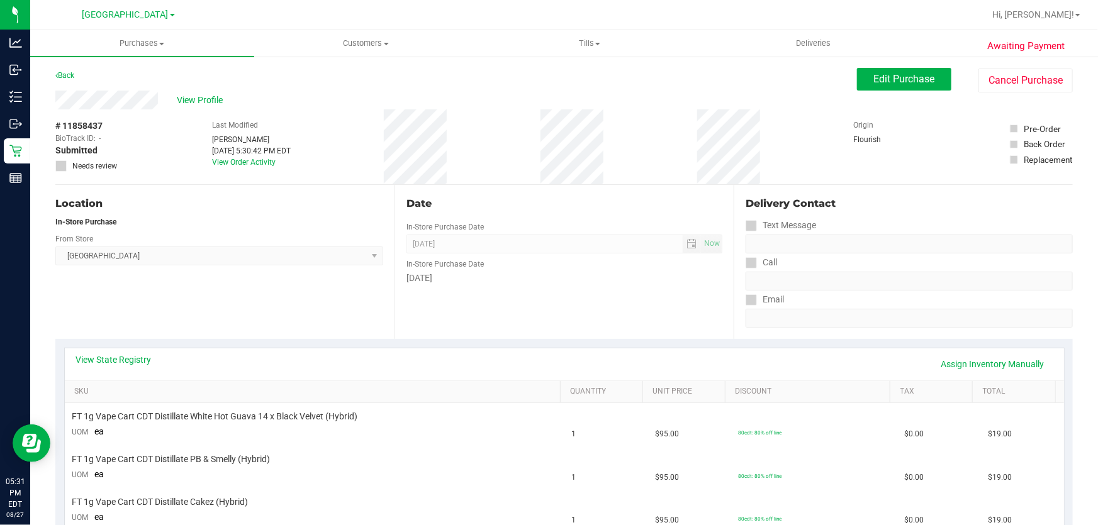
scroll to position [171, 0]
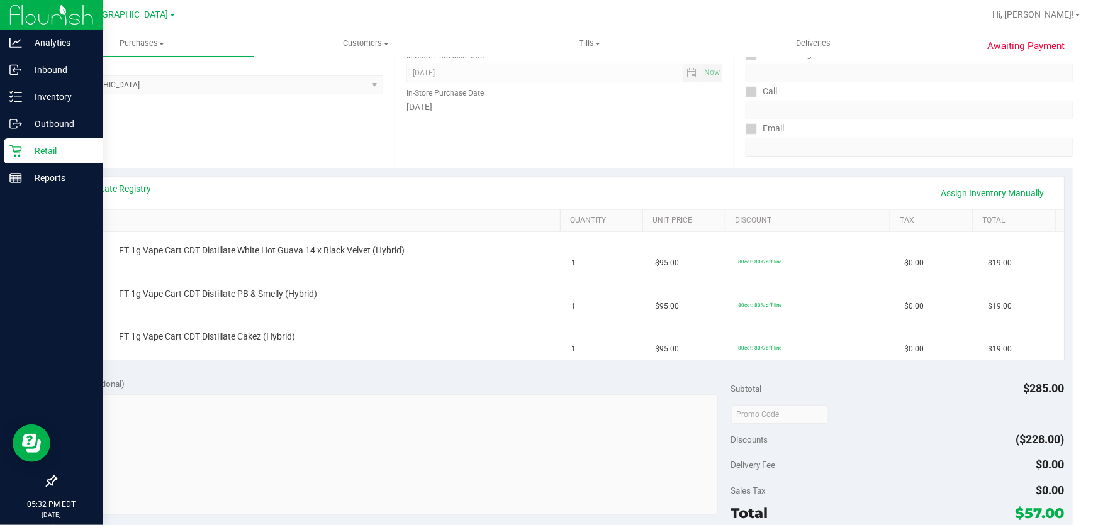
click at [42, 139] on div "Retail" at bounding box center [53, 150] width 99 height 25
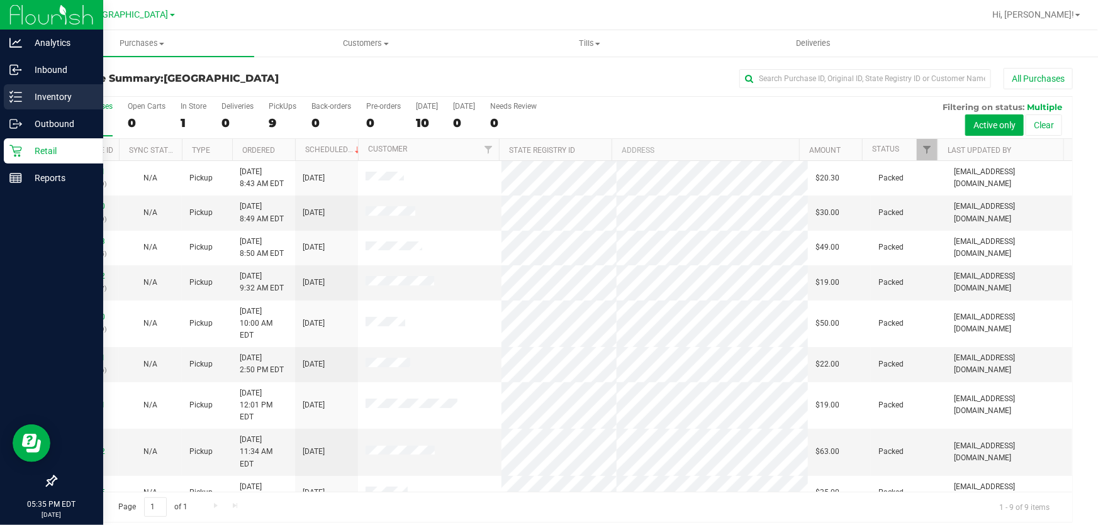
click at [57, 92] on p "Inventory" at bounding box center [60, 96] width 76 height 15
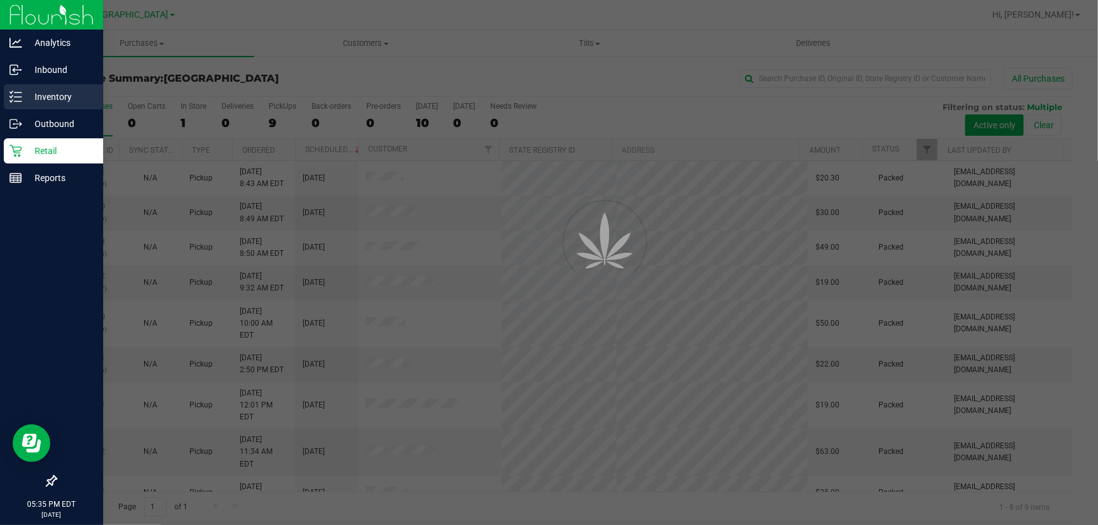
click at [57, 92] on p "Inventory" at bounding box center [60, 96] width 76 height 15
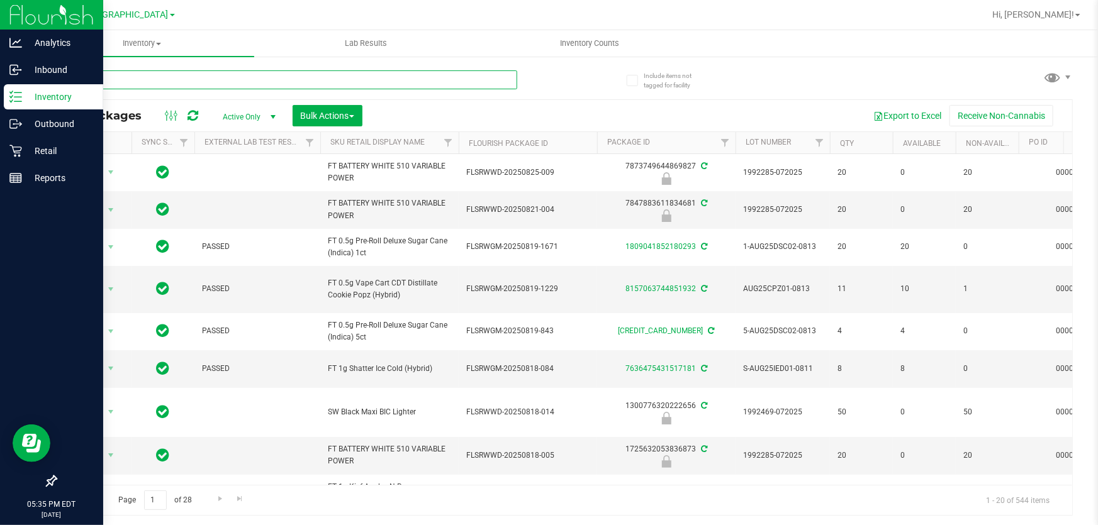
click at [237, 82] on input "text" at bounding box center [286, 79] width 462 height 19
click at [238, 81] on input "text" at bounding box center [286, 79] width 462 height 19
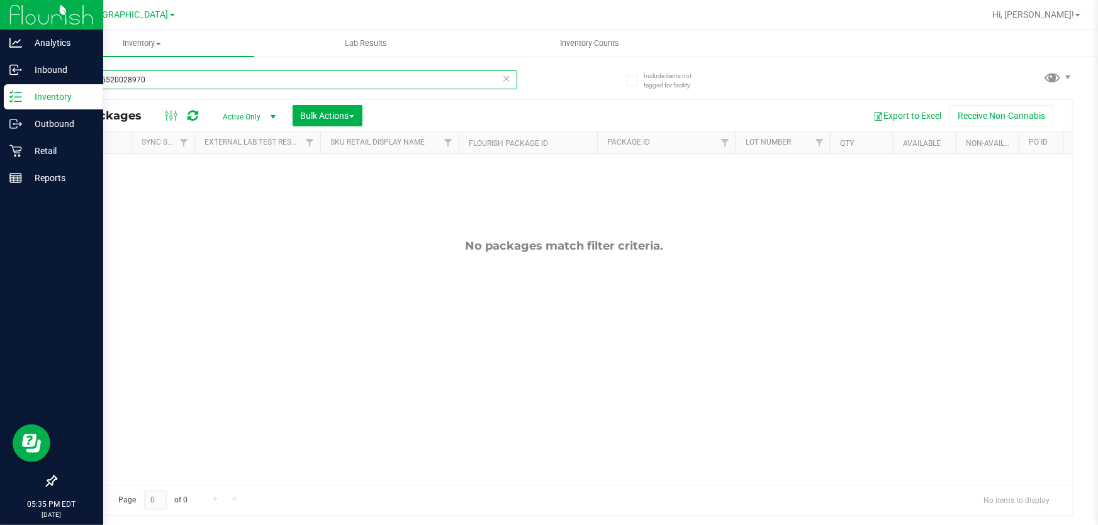
click at [458, 82] on input "5145015520028970" at bounding box center [286, 79] width 462 height 19
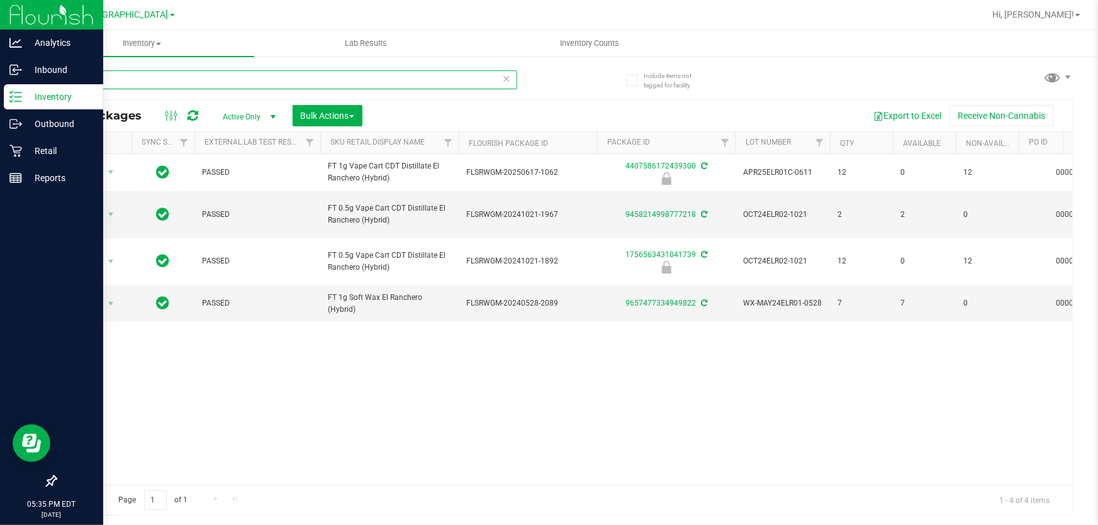
type input "elr"
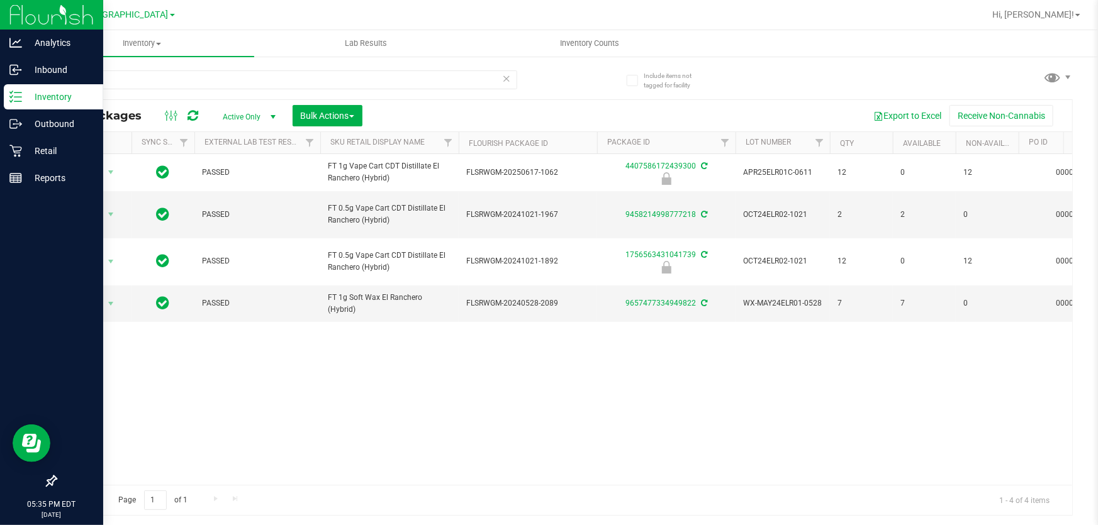
click at [507, 77] on icon at bounding box center [506, 77] width 9 height 15
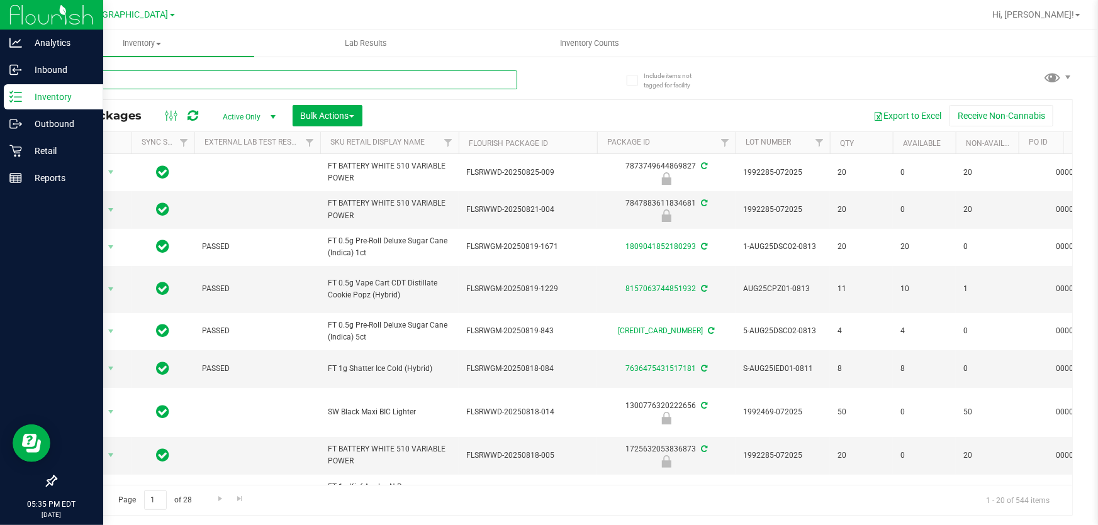
drag, startPoint x: 478, startPoint y: 75, endPoint x: 478, endPoint y: 82, distance: 6.9
click at [478, 82] on input "text" at bounding box center [286, 79] width 462 height 19
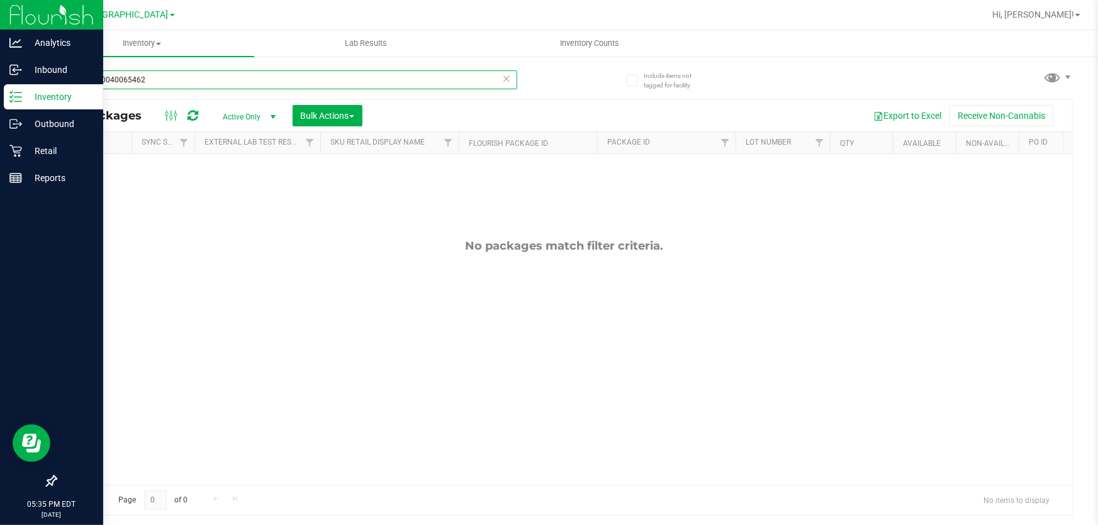
type input "3860510040065462"
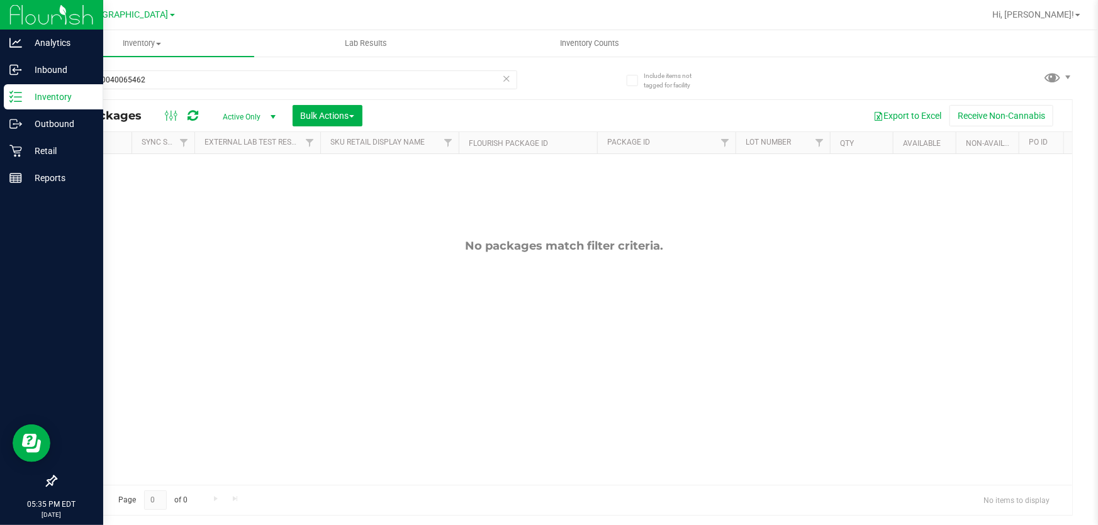
click at [506, 80] on icon at bounding box center [506, 77] width 9 height 15
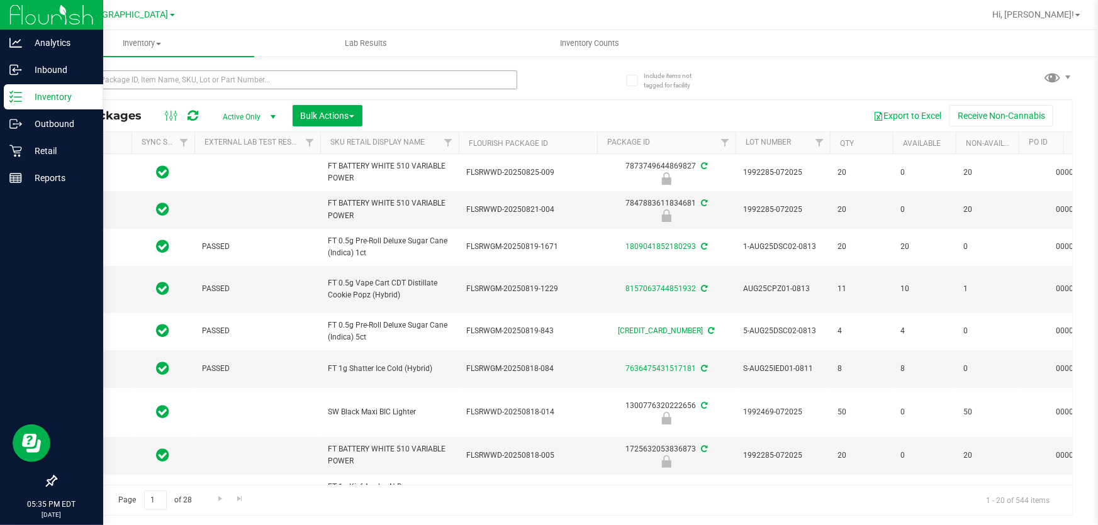
type input "2026-02-15"
click at [379, 77] on input "text" at bounding box center [286, 79] width 462 height 19
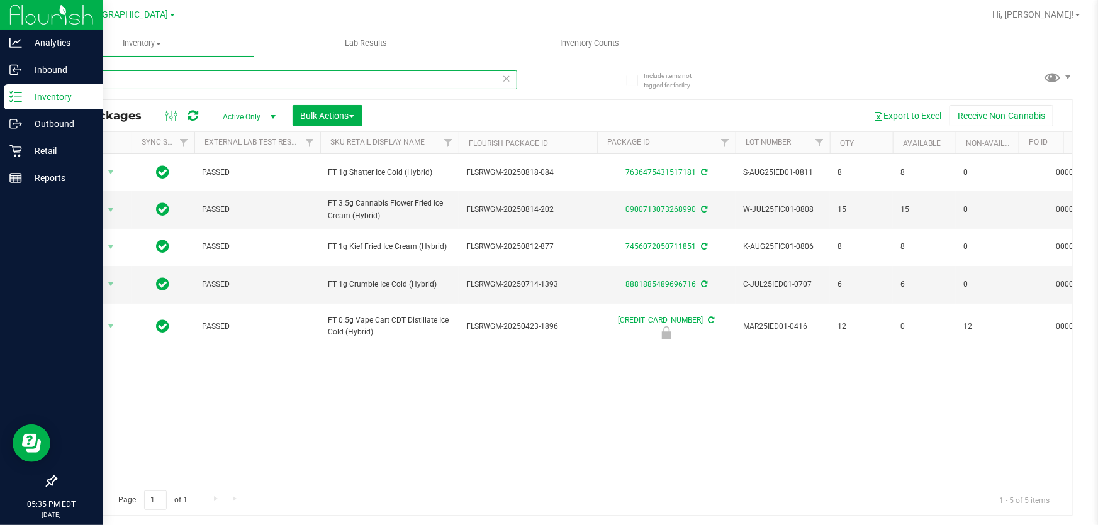
type input "ied"
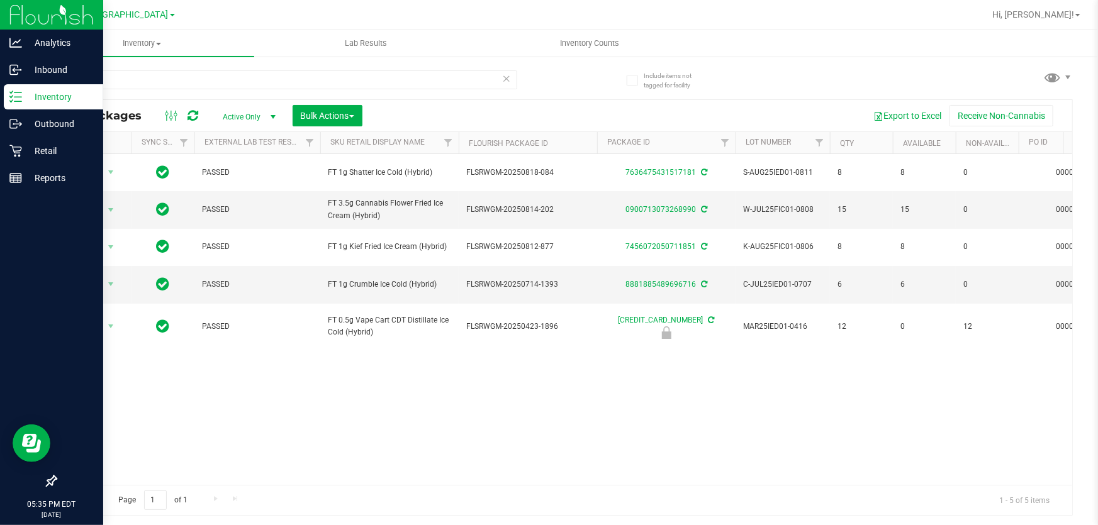
click at [508, 79] on icon at bounding box center [506, 77] width 9 height 15
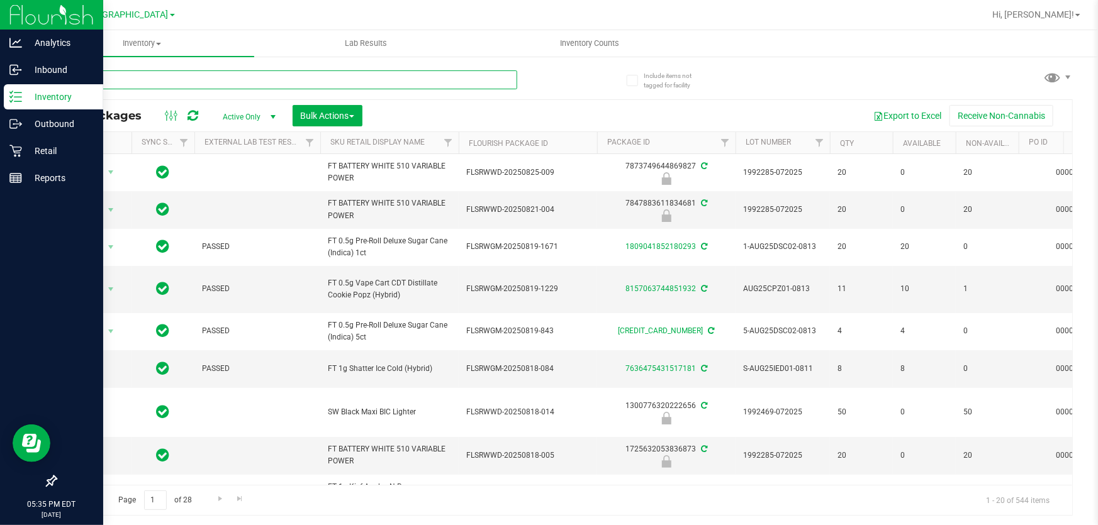
click at [401, 84] on input "text" at bounding box center [286, 79] width 462 height 19
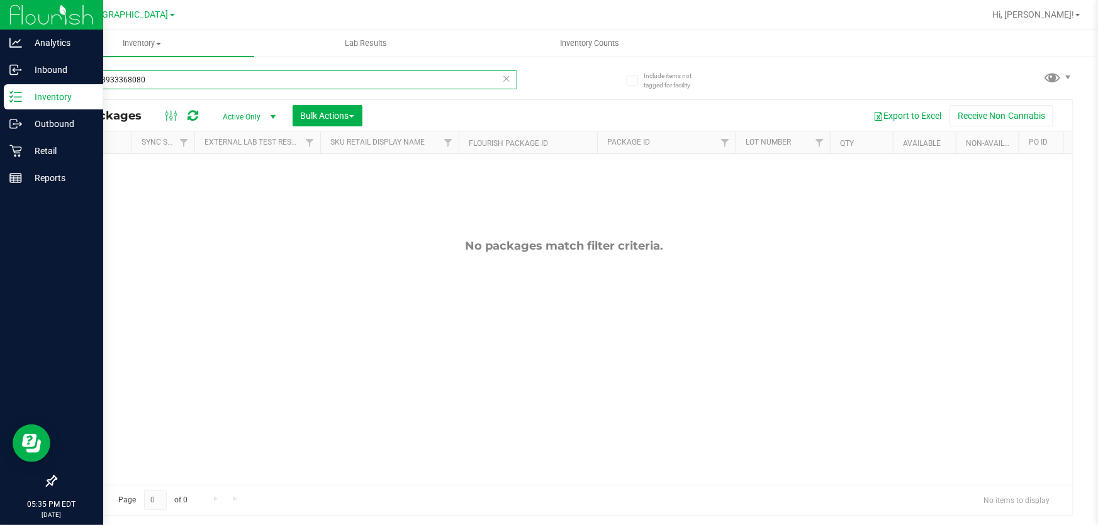
type input "5528748933368080"
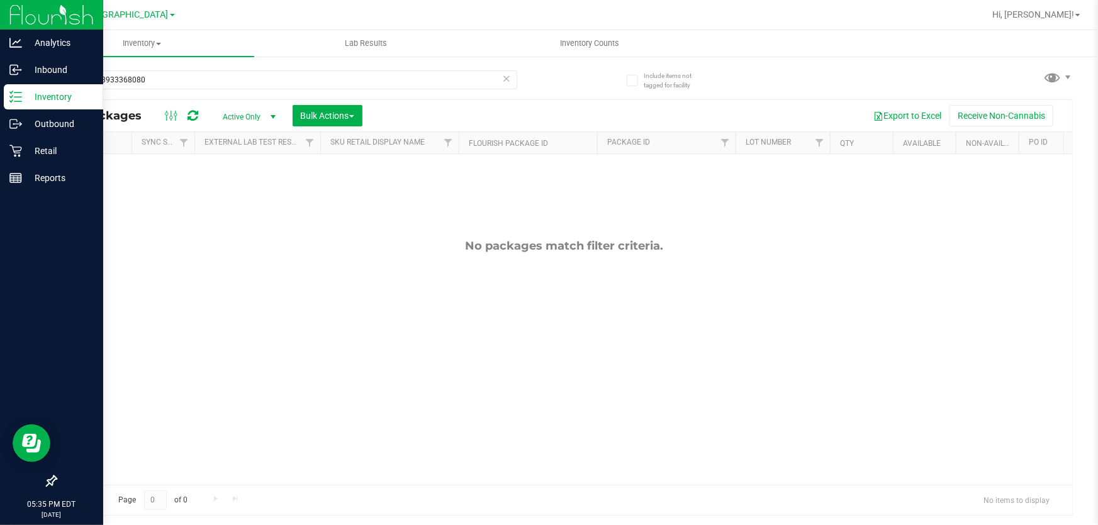
click at [503, 76] on icon at bounding box center [506, 77] width 9 height 15
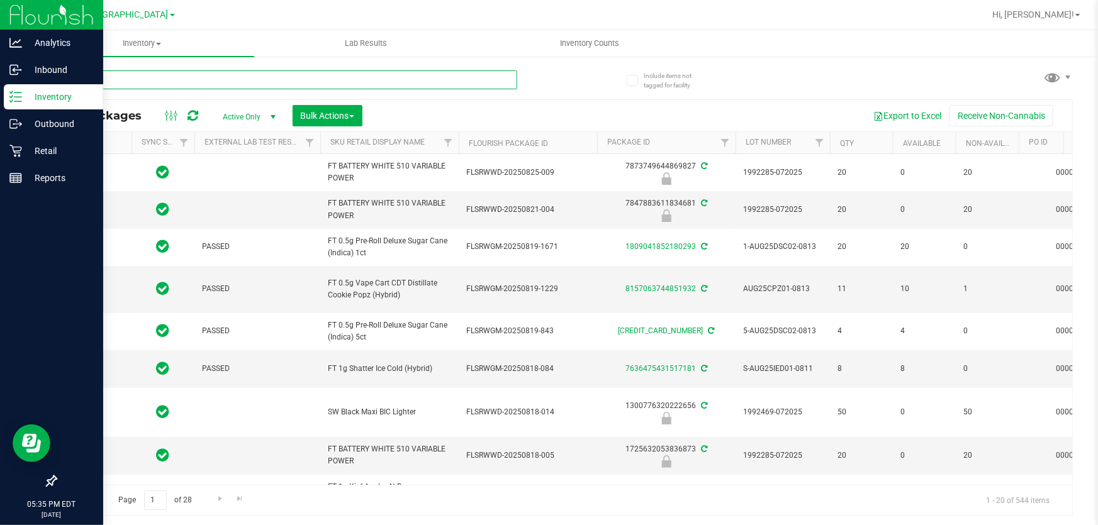
click at [486, 82] on input "text" at bounding box center [286, 79] width 462 height 19
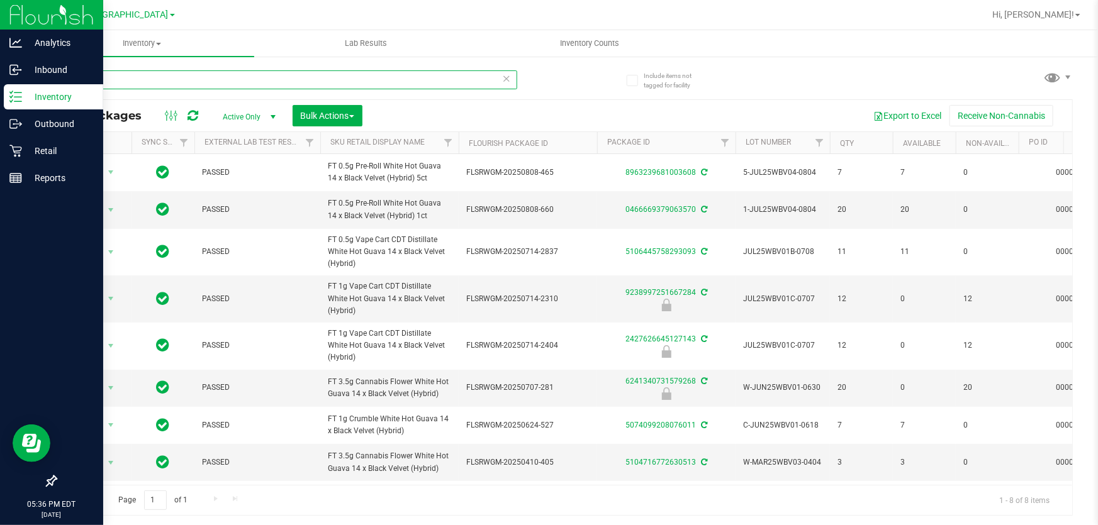
type input "wbv"
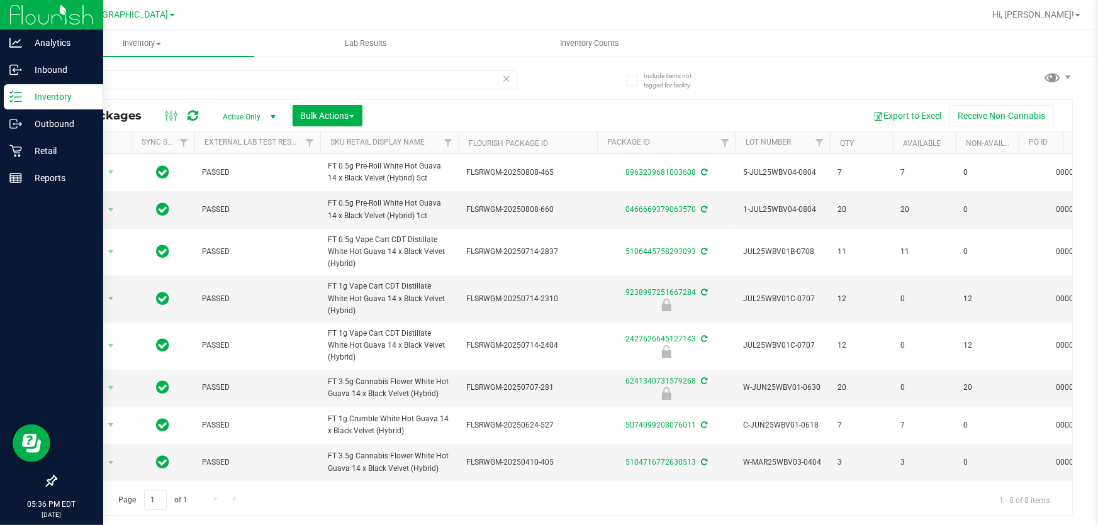
click at [509, 82] on icon at bounding box center [506, 77] width 9 height 15
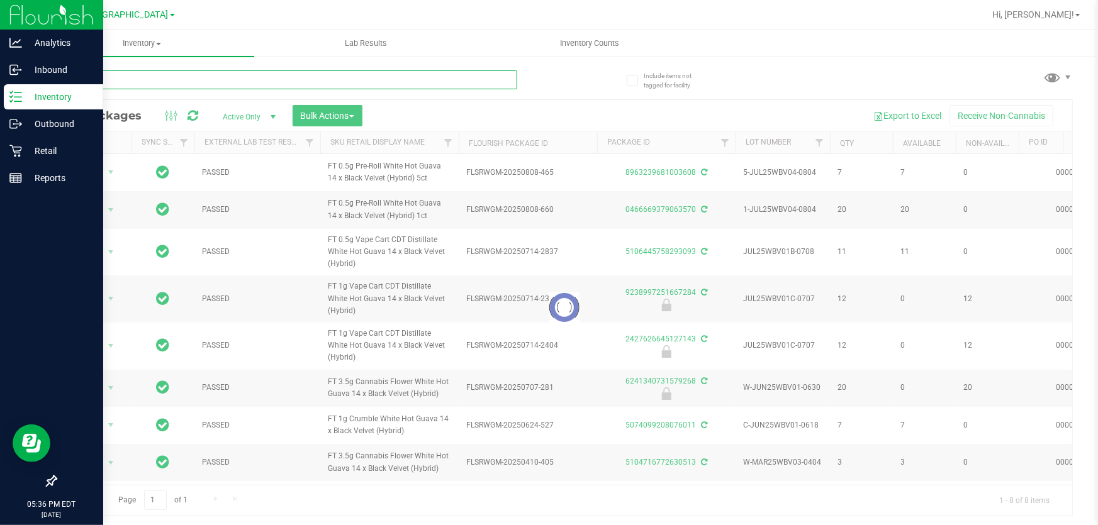
click at [448, 80] on input "text" at bounding box center [286, 79] width 462 height 19
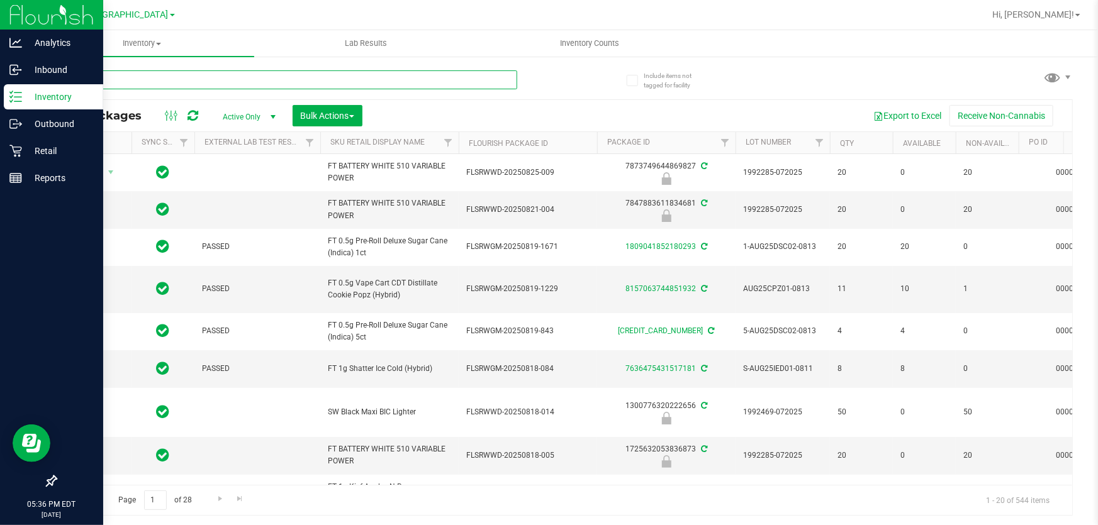
click at [448, 80] on input "text" at bounding box center [286, 79] width 462 height 19
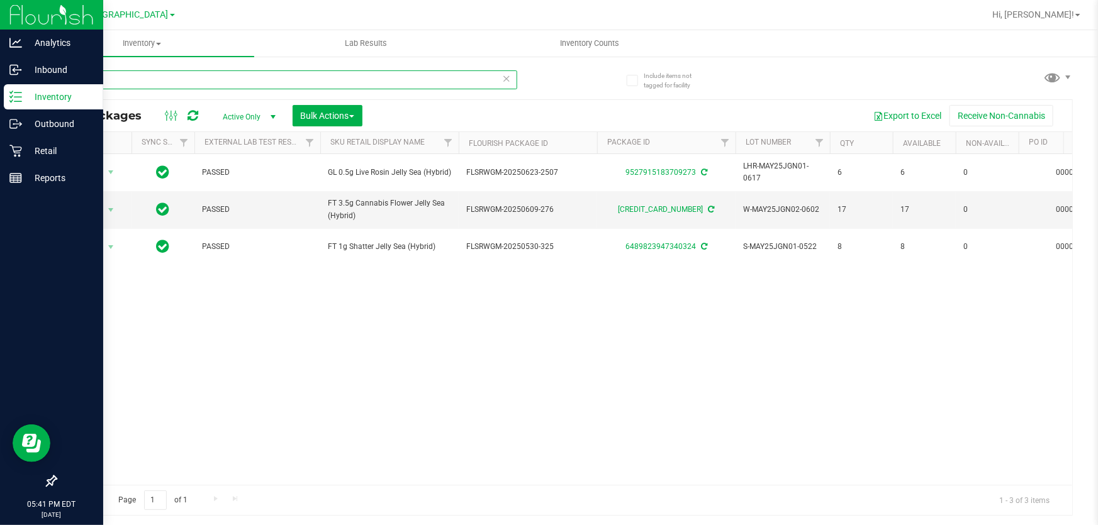
type input "jgn"
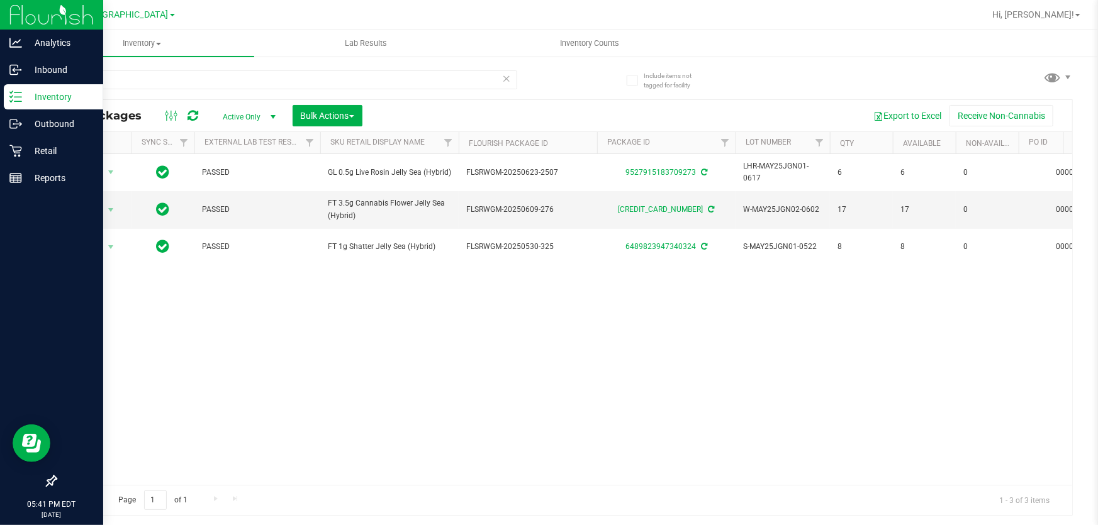
click at [510, 79] on icon at bounding box center [506, 77] width 9 height 15
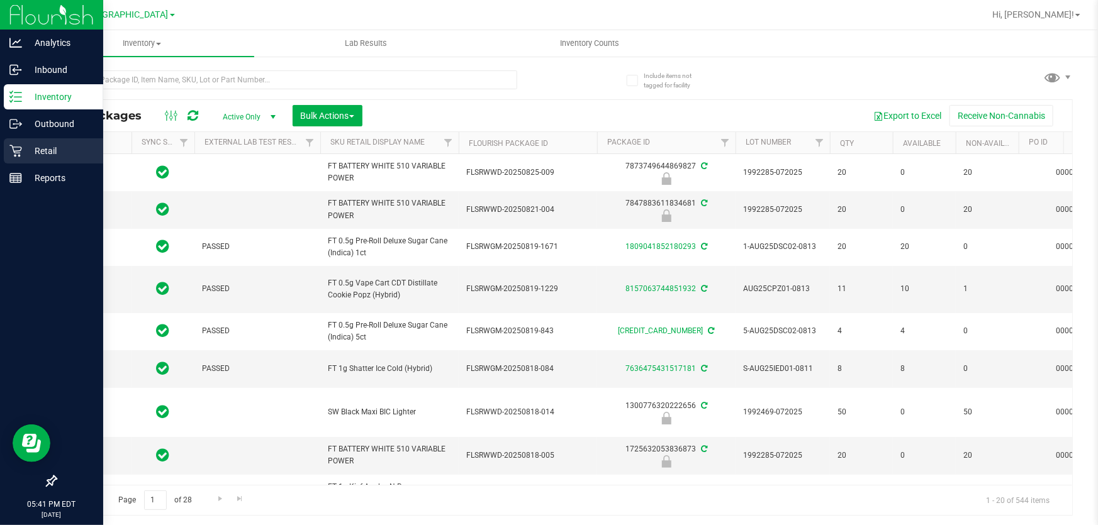
click at [39, 150] on p "Retail" at bounding box center [60, 150] width 76 height 15
type input "2026-02-15"
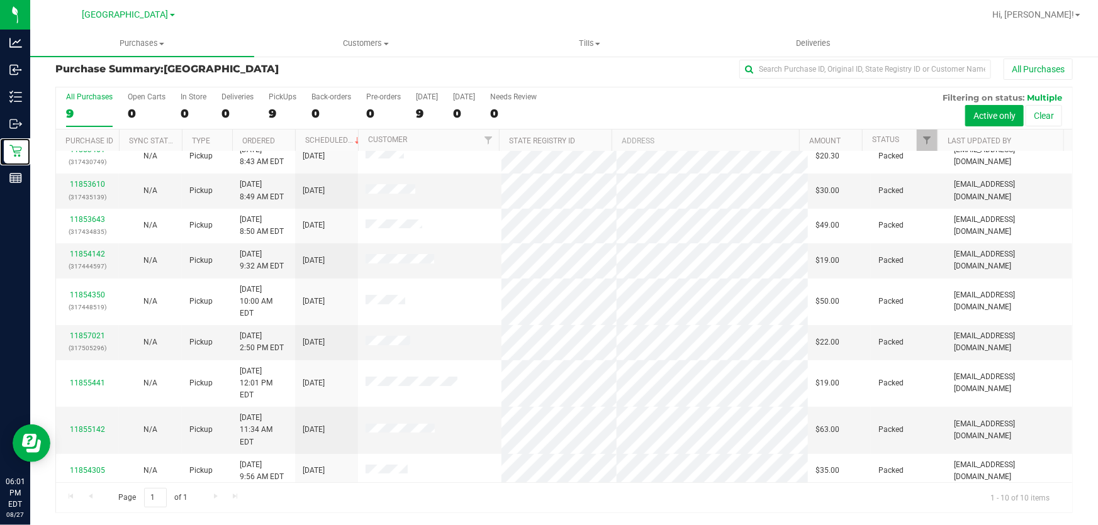
scroll to position [16, 0]
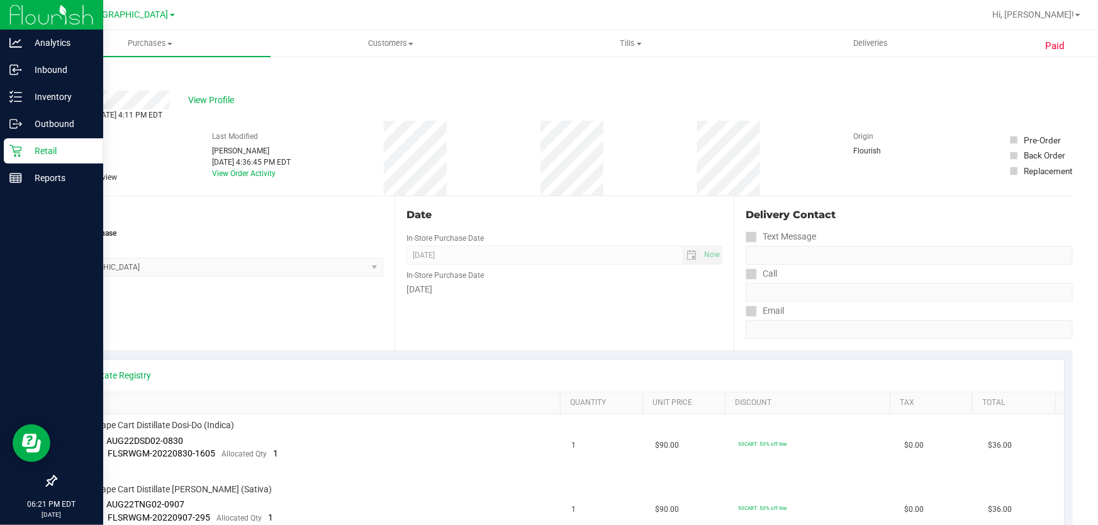
click at [48, 146] on p "Retail" at bounding box center [60, 150] width 76 height 15
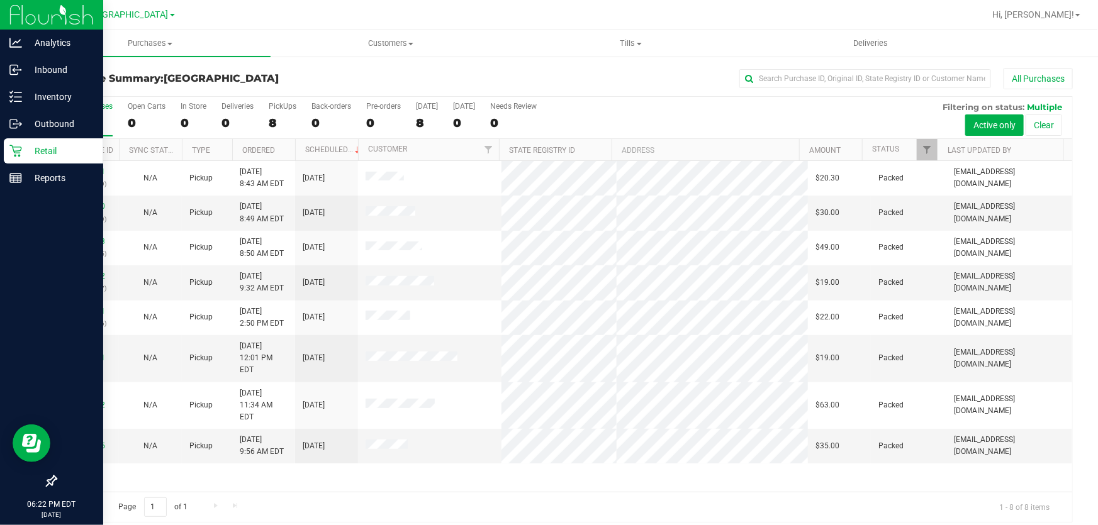
click at [55, 152] on p "Retail" at bounding box center [60, 150] width 76 height 15
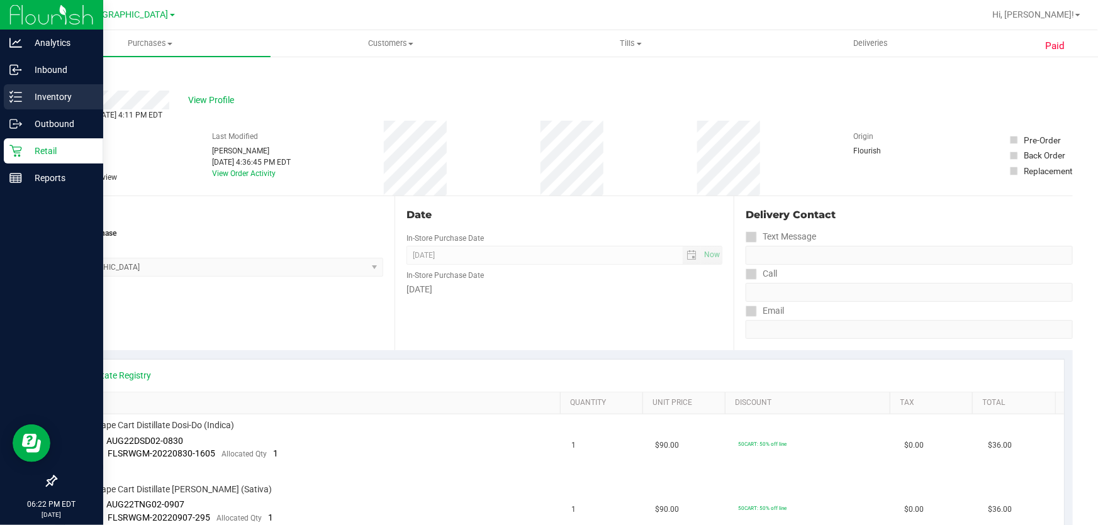
click at [45, 94] on p "Inventory" at bounding box center [60, 96] width 76 height 15
